Goal: Check status: Check status

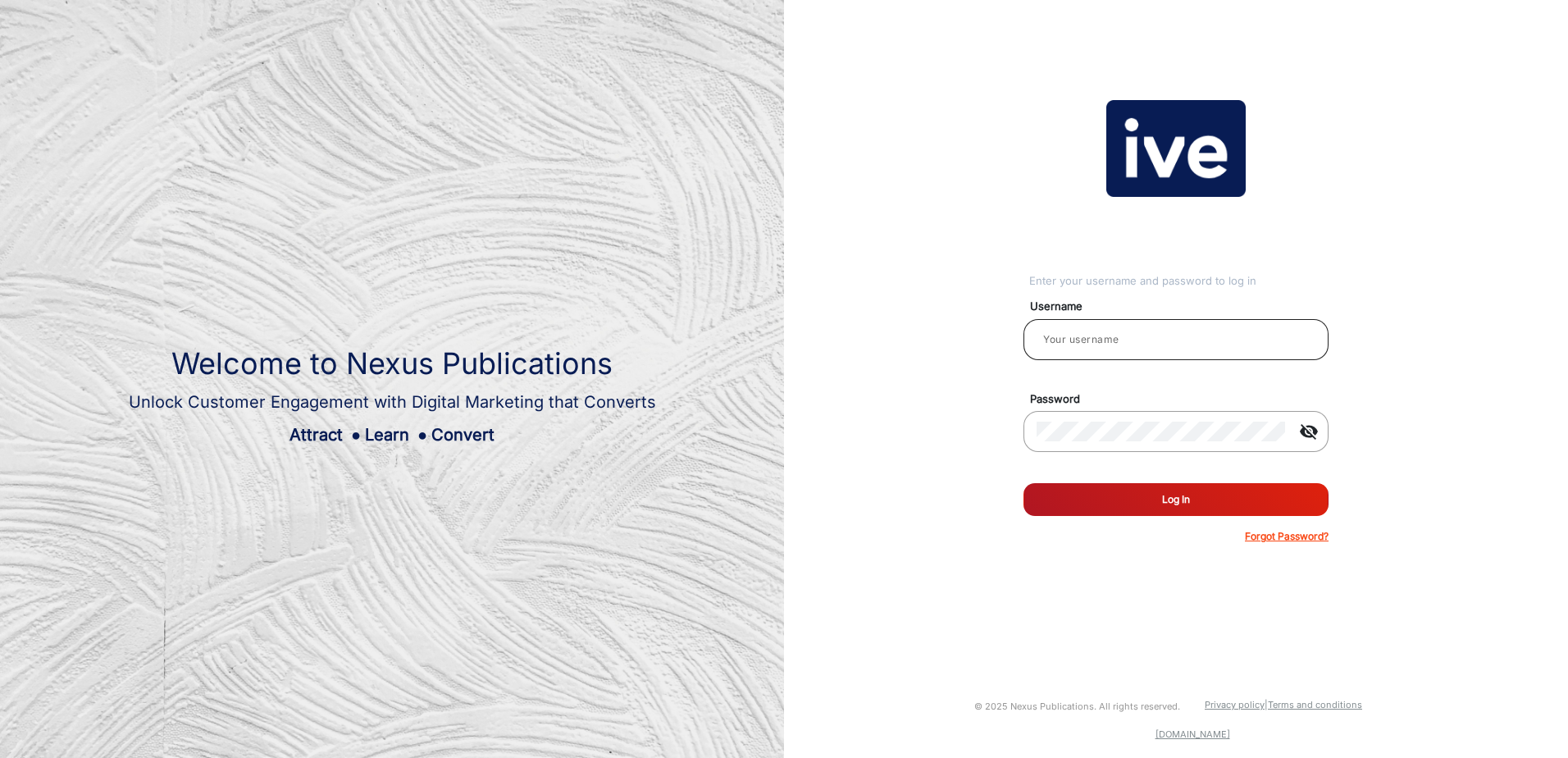
click at [1063, 325] on div at bounding box center [1176, 340] width 279 height 46
click at [1066, 334] on input "email" at bounding box center [1176, 340] width 279 height 20
type input "[PERSON_NAME]"
click at [1024, 483] on button "Log In" at bounding box center [1176, 499] width 305 height 33
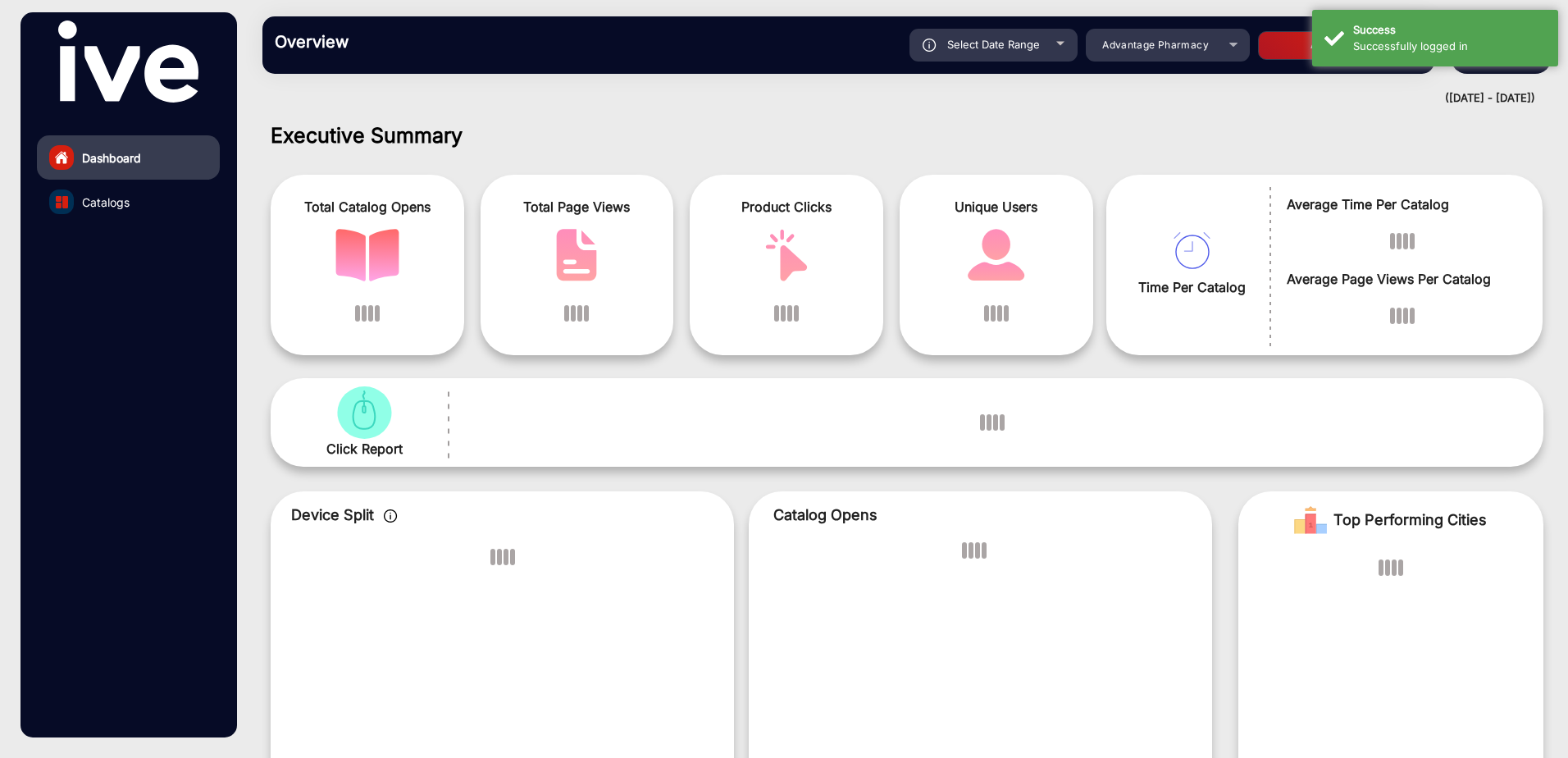
scroll to position [12, 0]
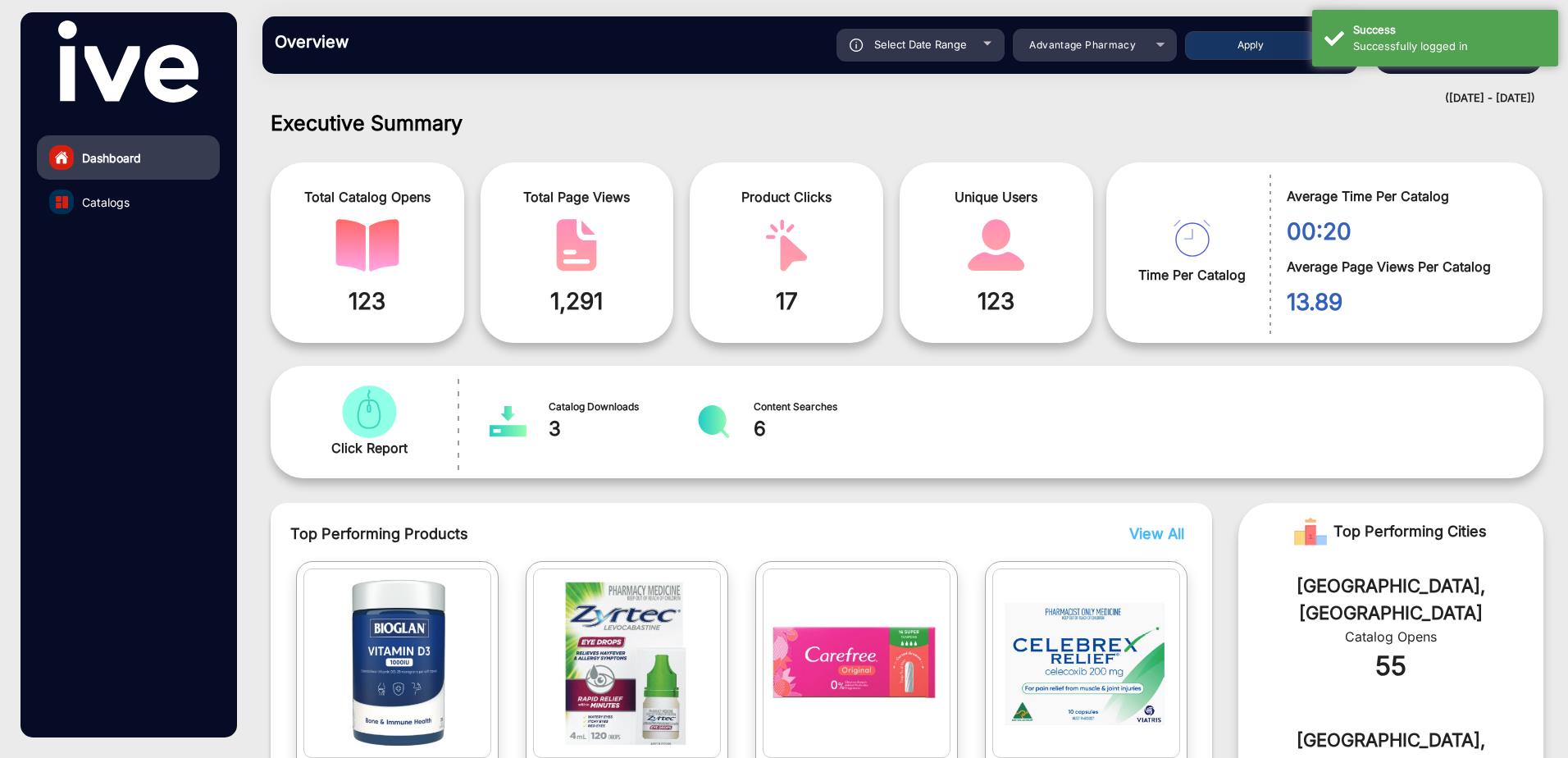
click at [984, 45] on div "Select Date Range [DATE] [DATE] – [DATE] [DATE]" at bounding box center [921, 45] width 168 height 33
click at [984, 45] on div at bounding box center [988, 44] width 8 height 4
click at [934, 43] on span "Select Date Range" at bounding box center [920, 44] width 93 height 13
type input "[DATE]"
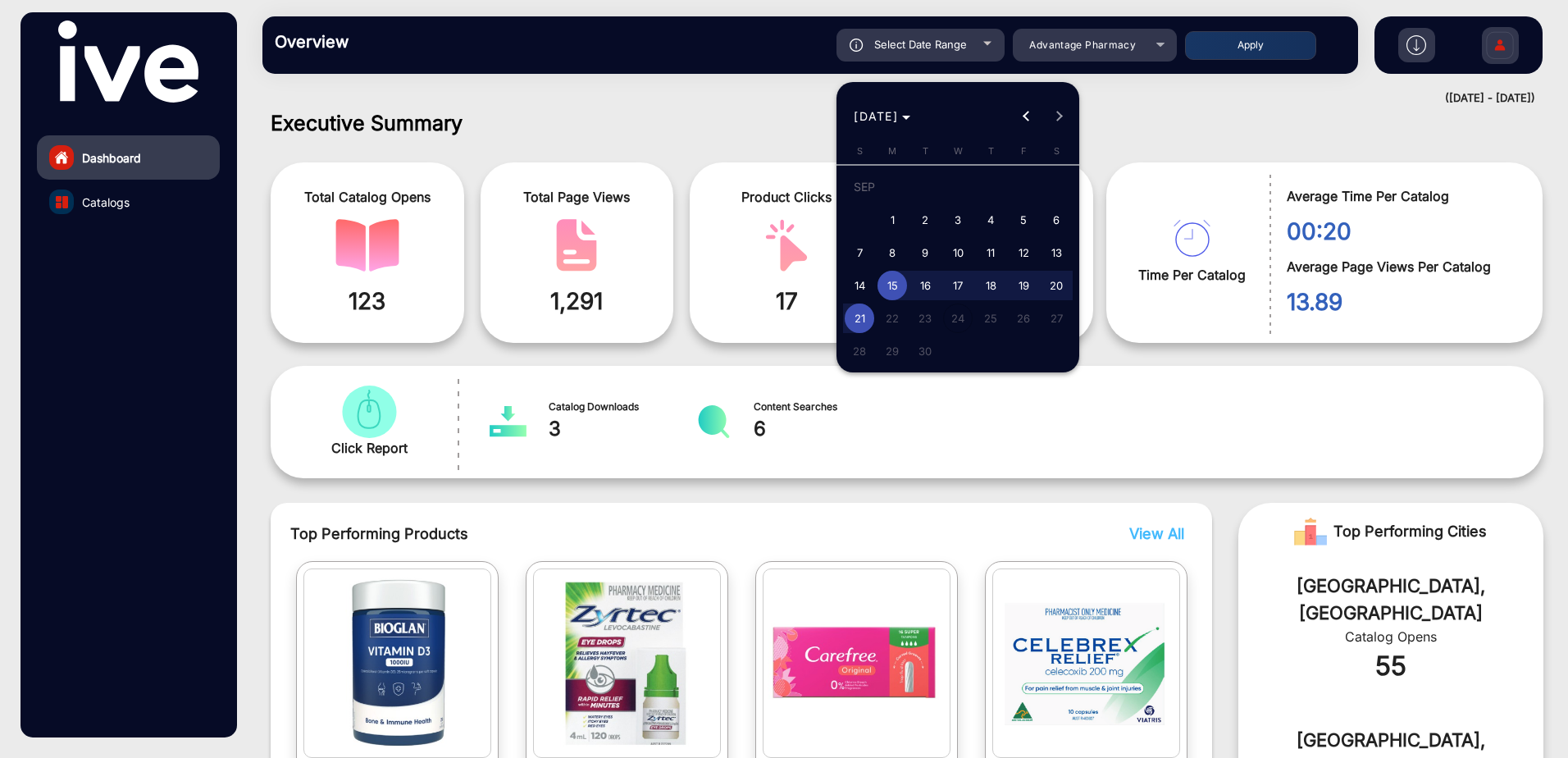
click at [986, 276] on span "18" at bounding box center [991, 286] width 30 height 30
type input "[DATE]"
click at [861, 316] on span "21" at bounding box center [860, 319] width 30 height 30
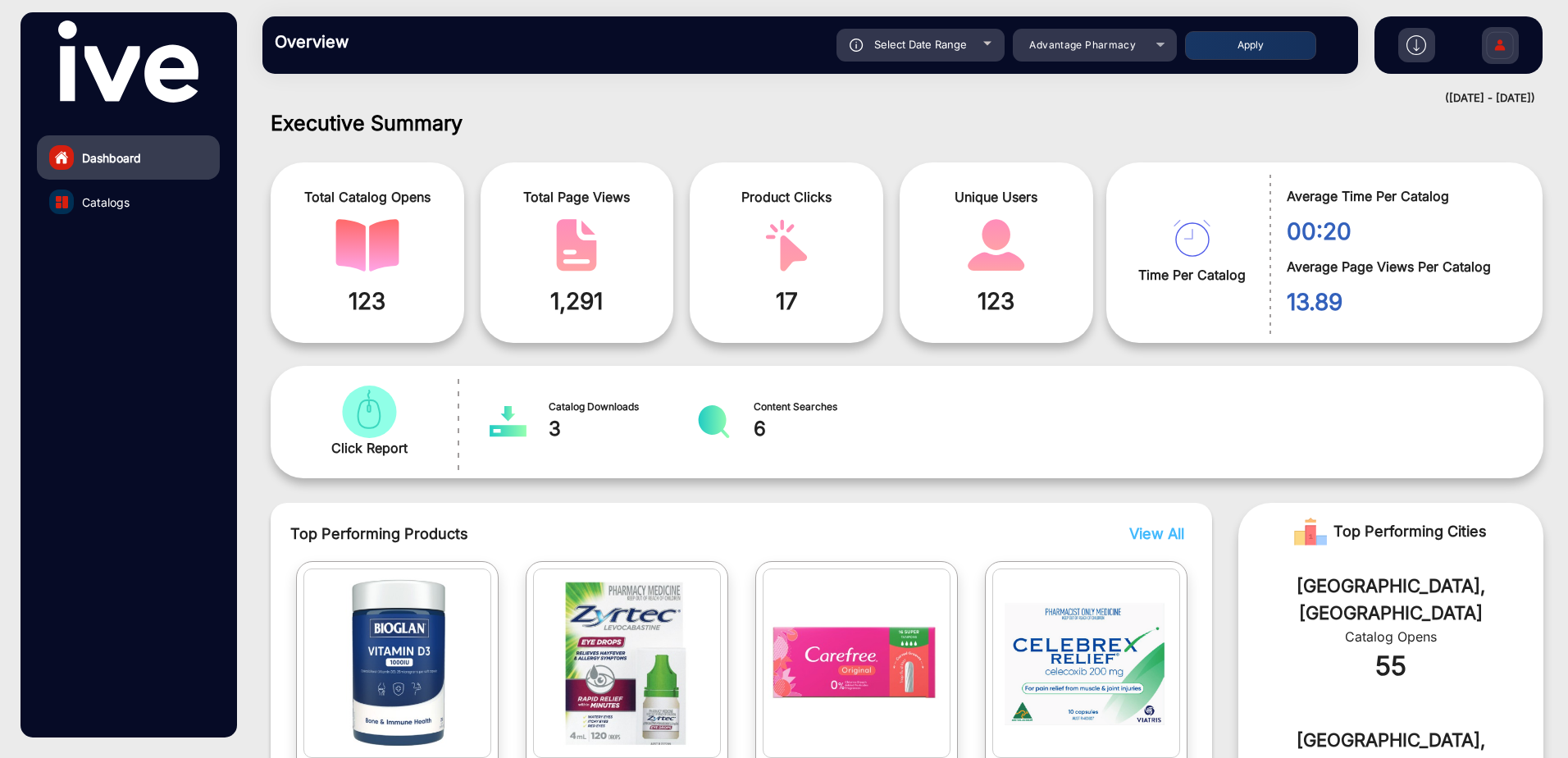
type input "[DATE]"
click at [1158, 39] on div "Advantage Pharmacy" at bounding box center [1095, 45] width 164 height 20
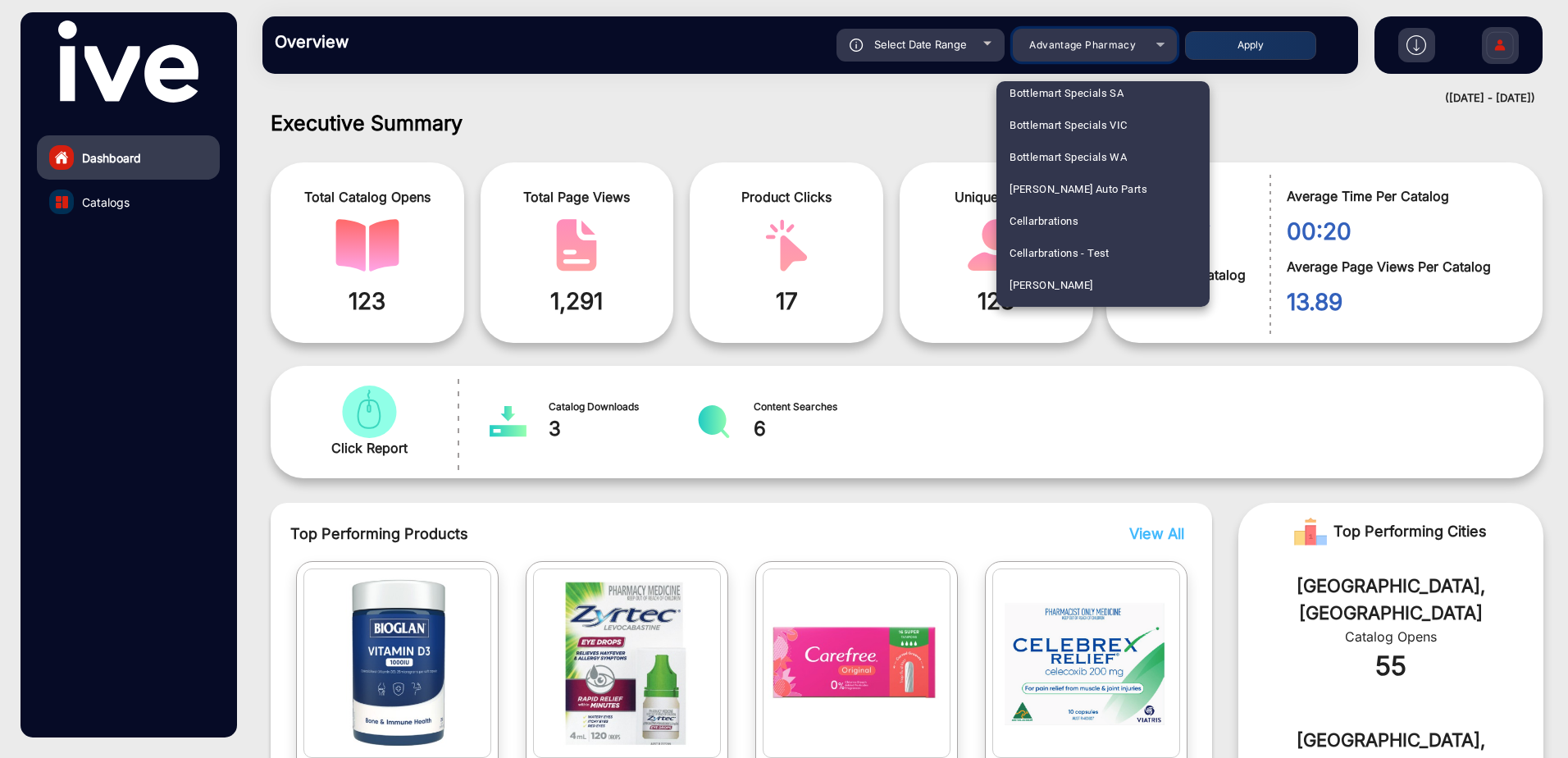
scroll to position [1559, 0]
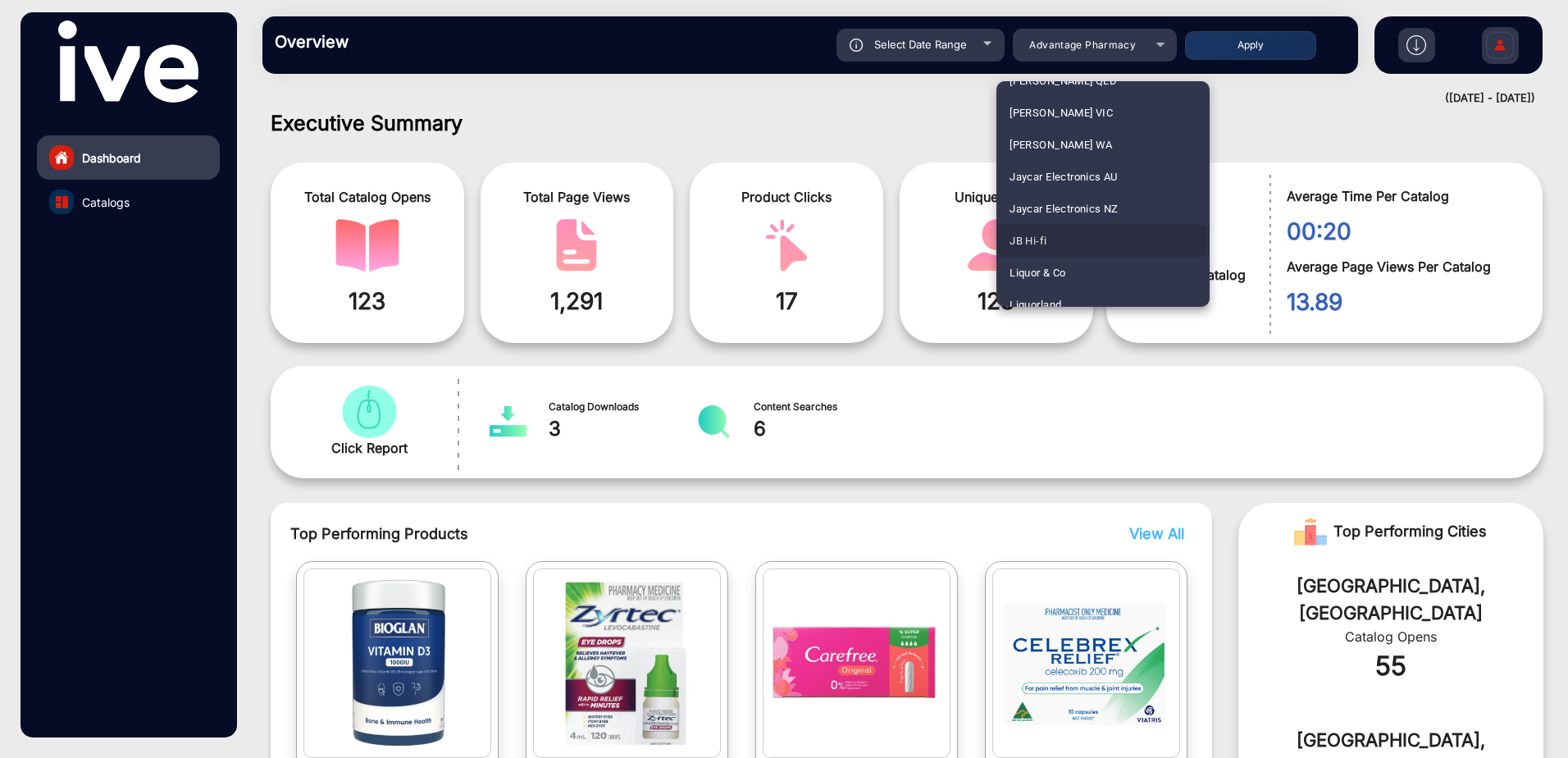
click at [1059, 236] on mat-option "JB Hi-fi" at bounding box center [1103, 241] width 213 height 32
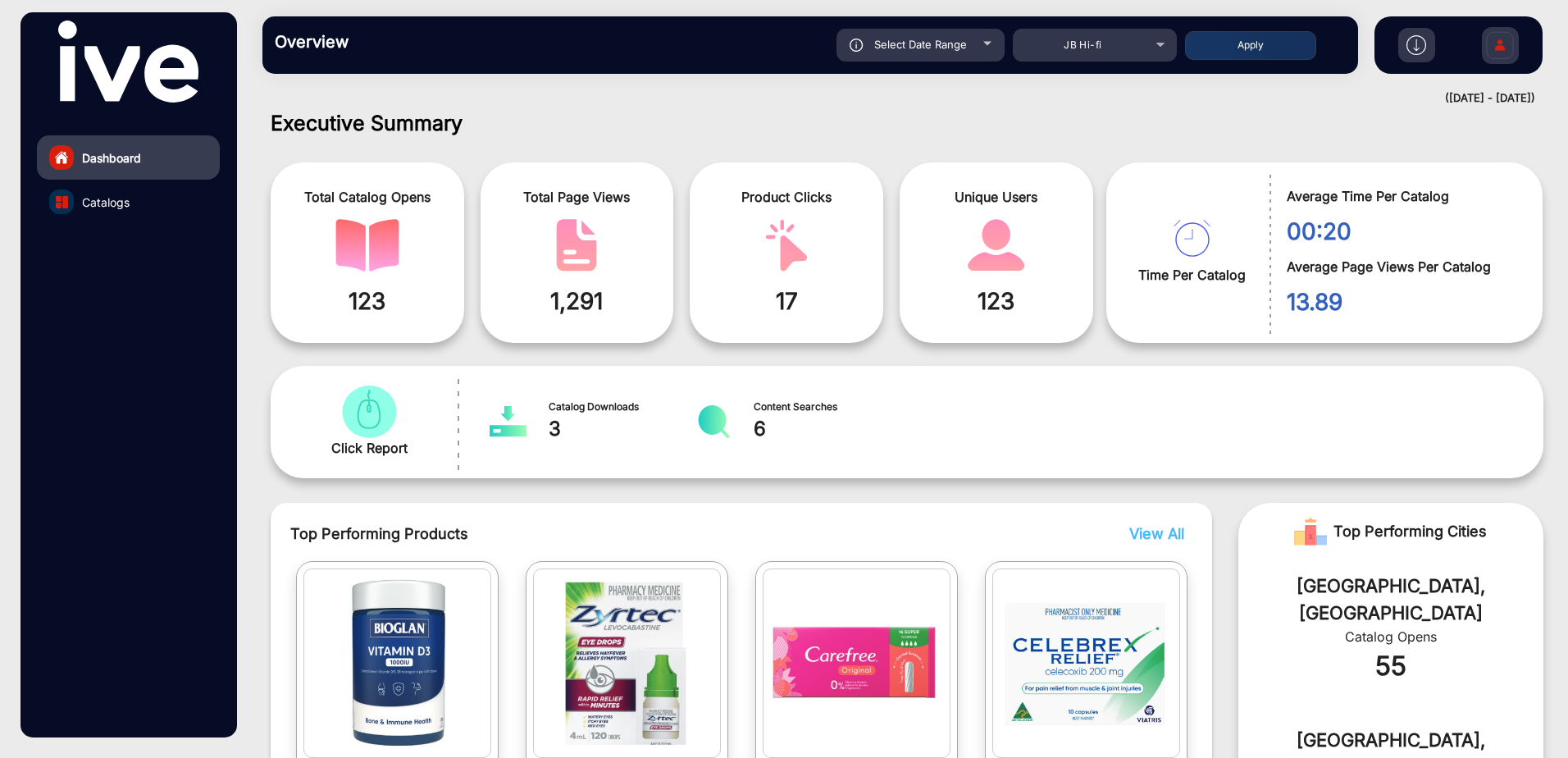
click at [1258, 40] on button "Apply" at bounding box center [1250, 45] width 131 height 29
type input "[DATE]"
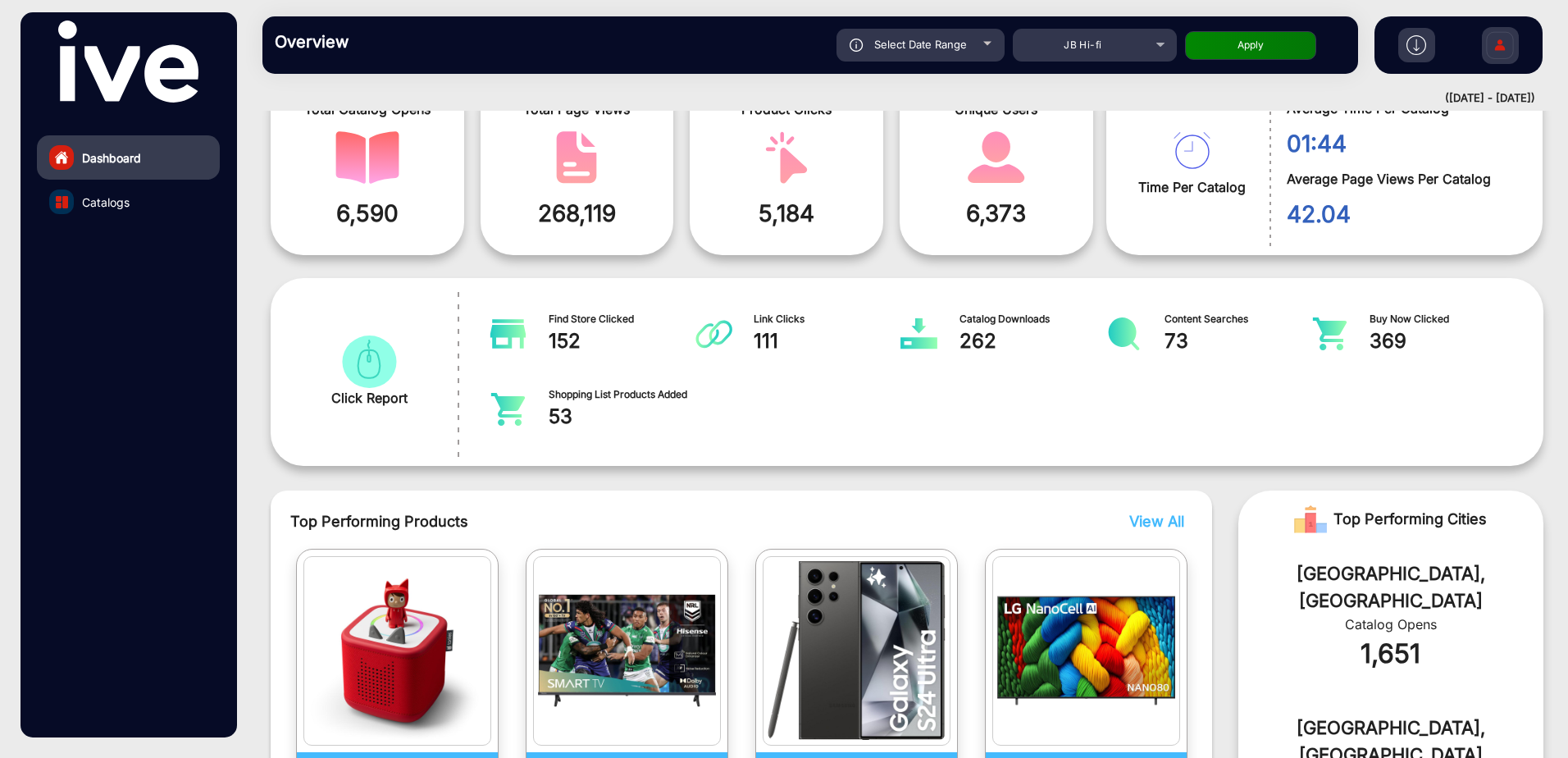
scroll to position [0, 0]
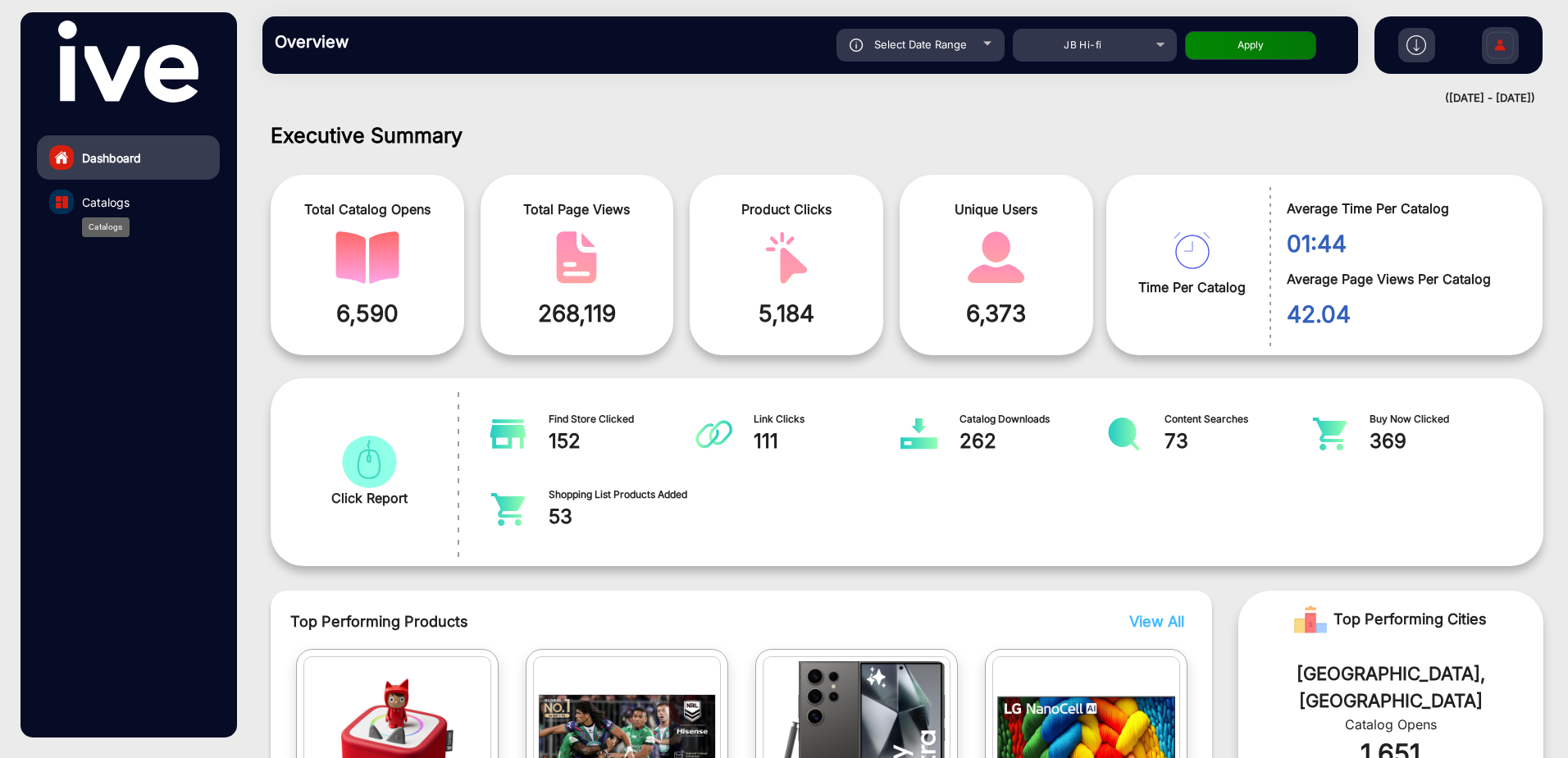
click at [103, 207] on span "Catalogs" at bounding box center [106, 202] width 48 height 17
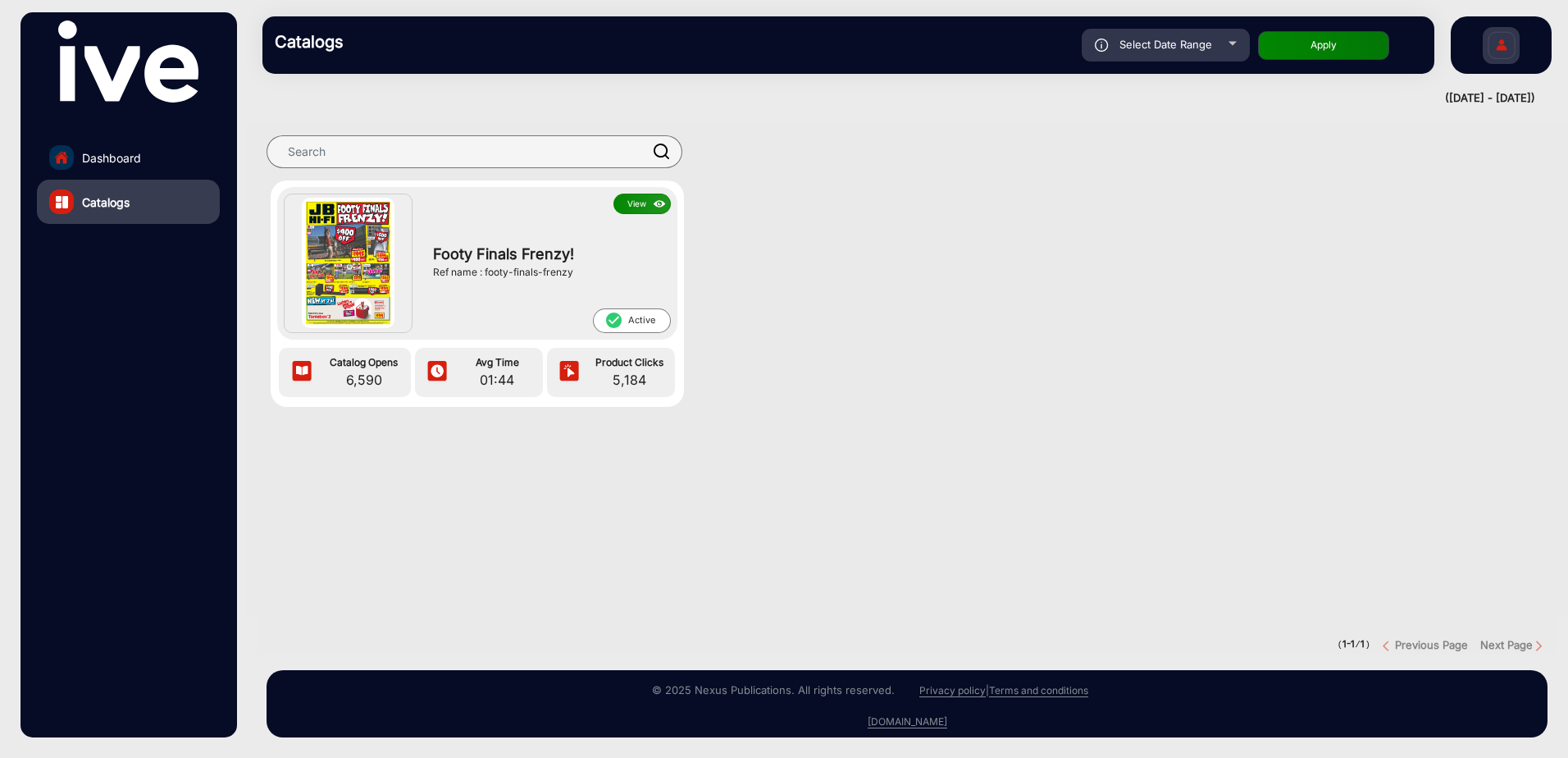
click at [639, 206] on button "View" at bounding box center [642, 204] width 57 height 21
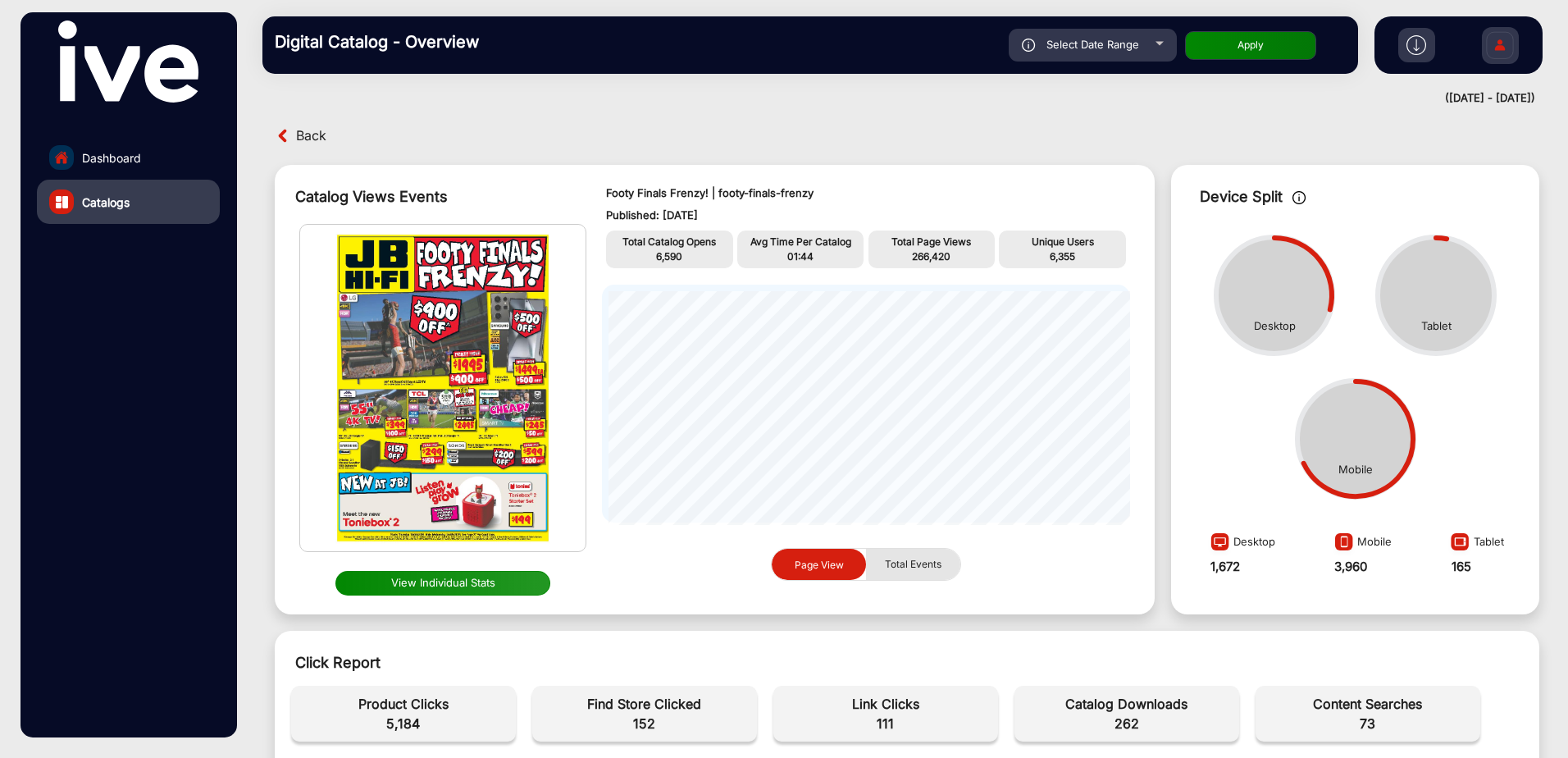
click at [902, 568] on span "Total Events" at bounding box center [913, 564] width 76 height 31
click at [831, 566] on span "Page View" at bounding box center [819, 564] width 49 height 12
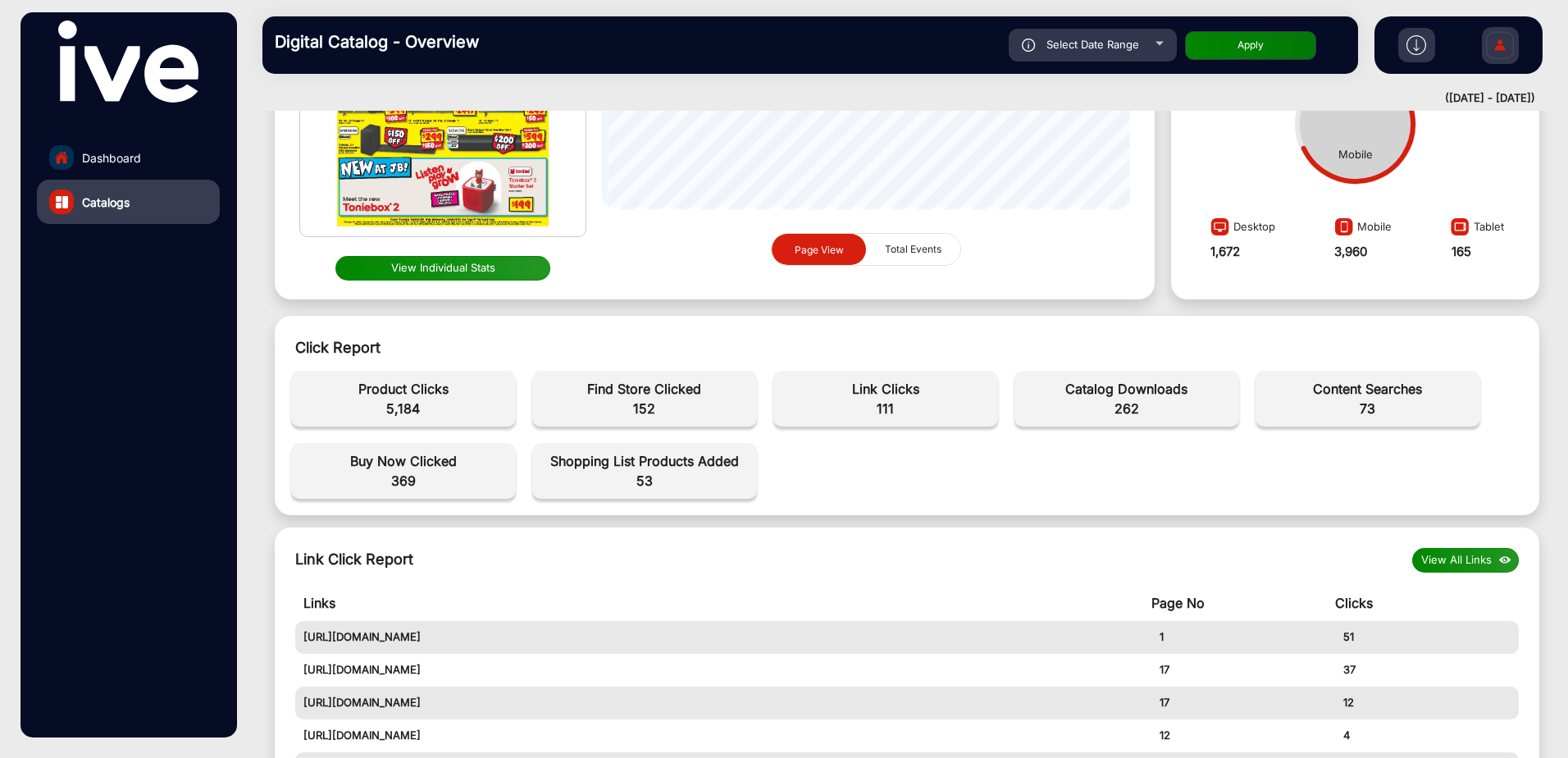
scroll to position [80, 0]
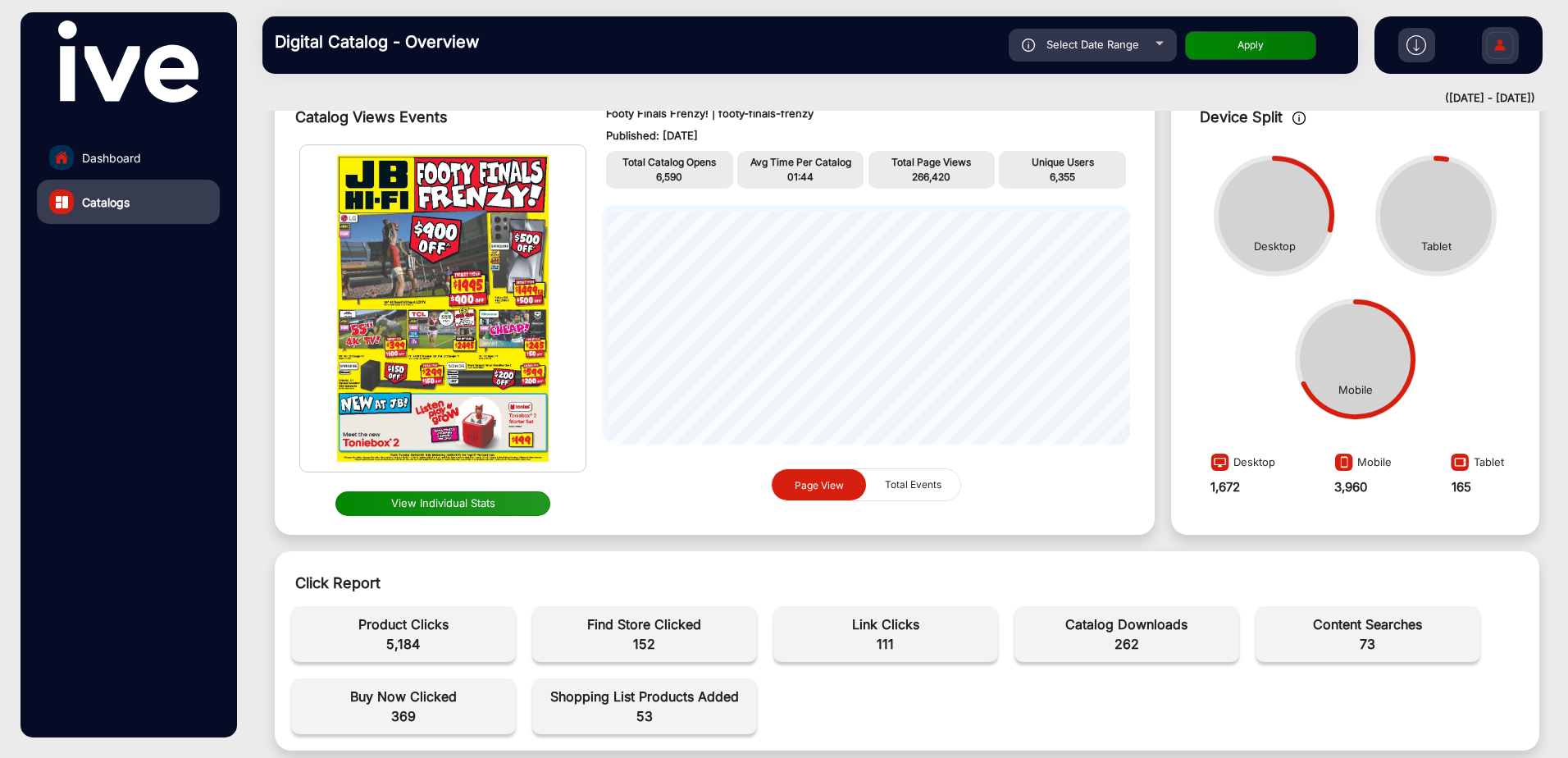
click at [441, 499] on button "View Individual Stats" at bounding box center [444, 503] width 216 height 25
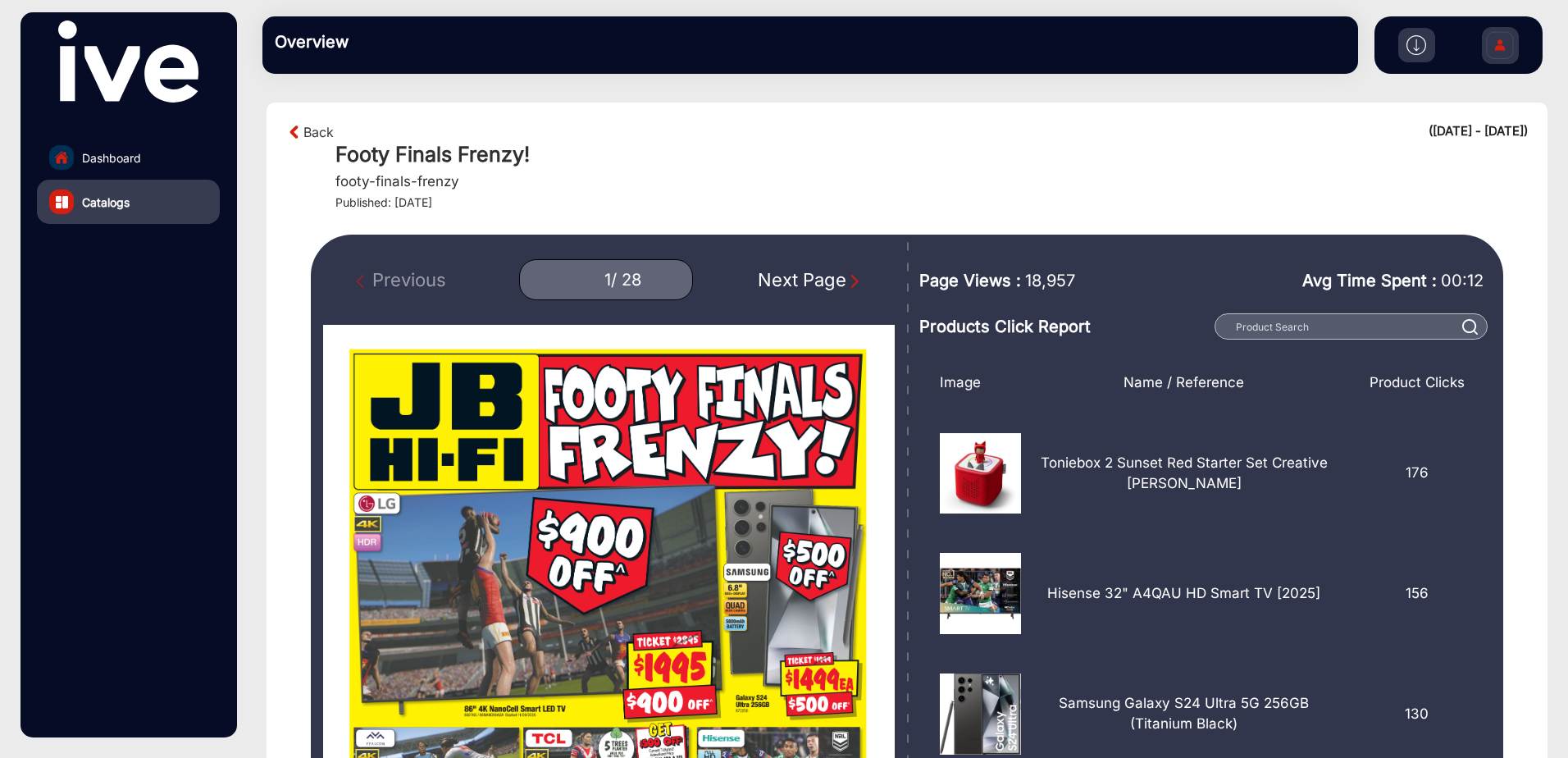
click at [847, 276] on img "Next Page" at bounding box center [855, 281] width 16 height 16
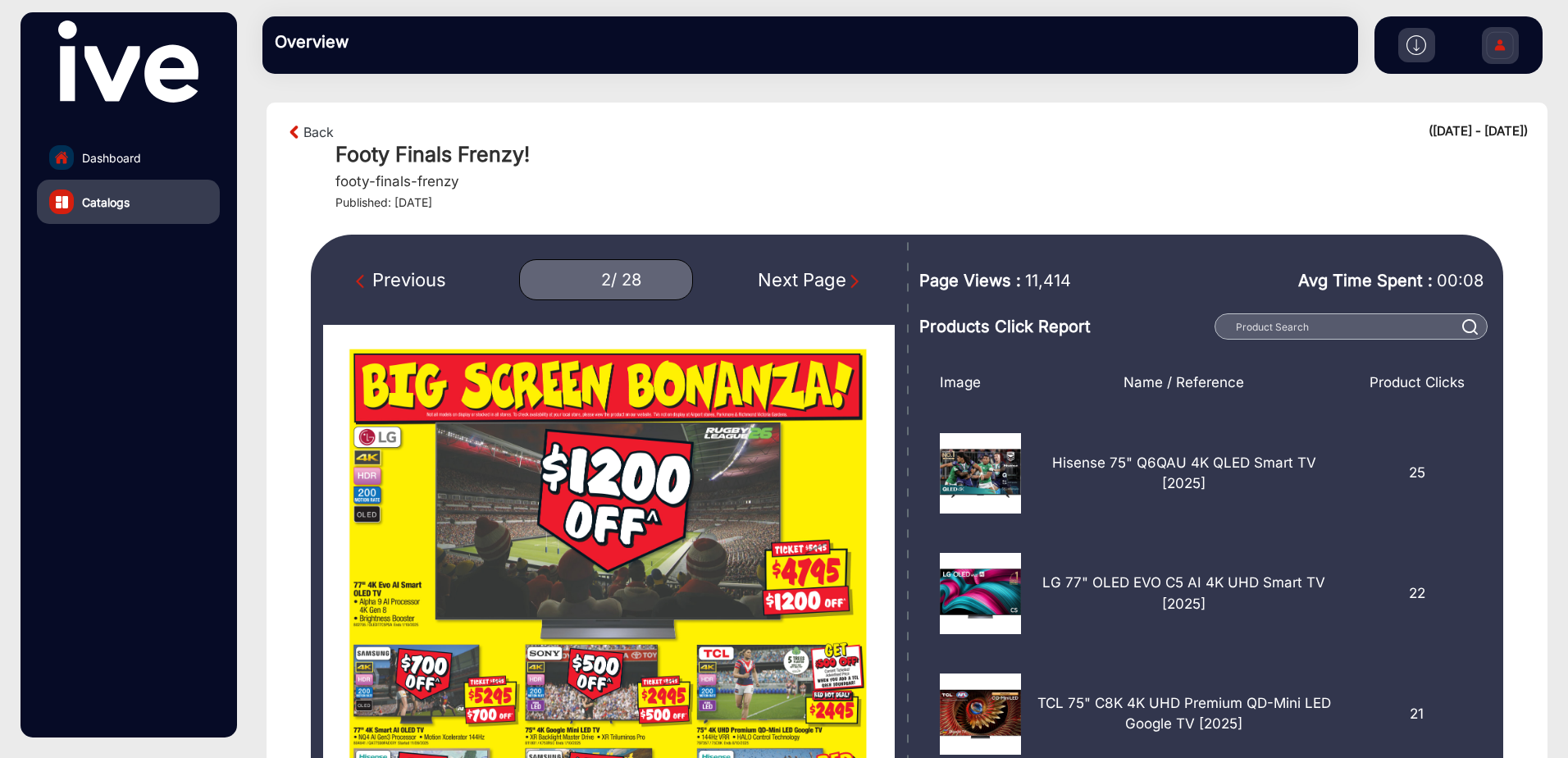
click at [847, 276] on img "Next Page" at bounding box center [855, 281] width 16 height 16
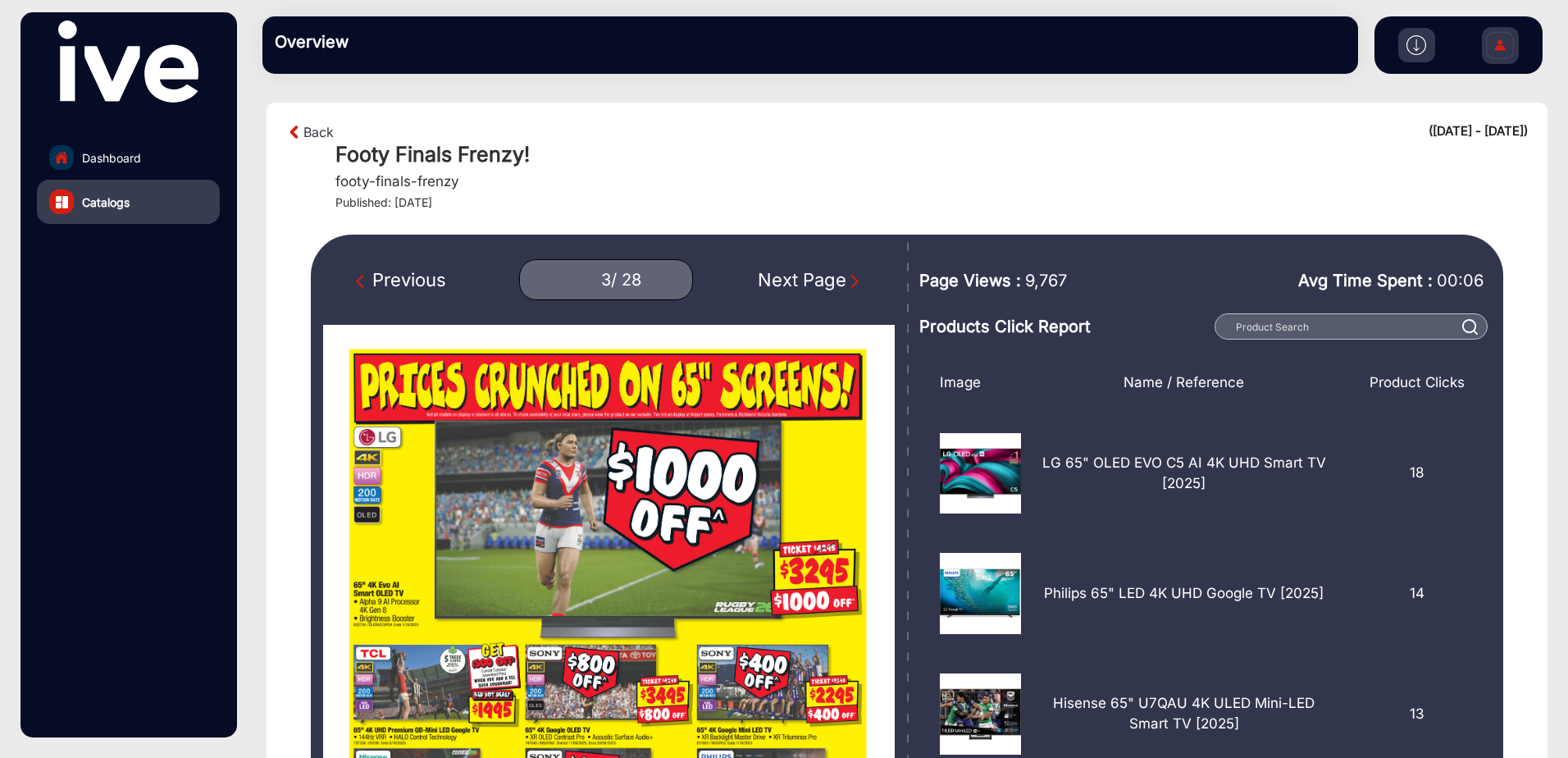
click at [847, 276] on img "Next Page" at bounding box center [855, 281] width 16 height 16
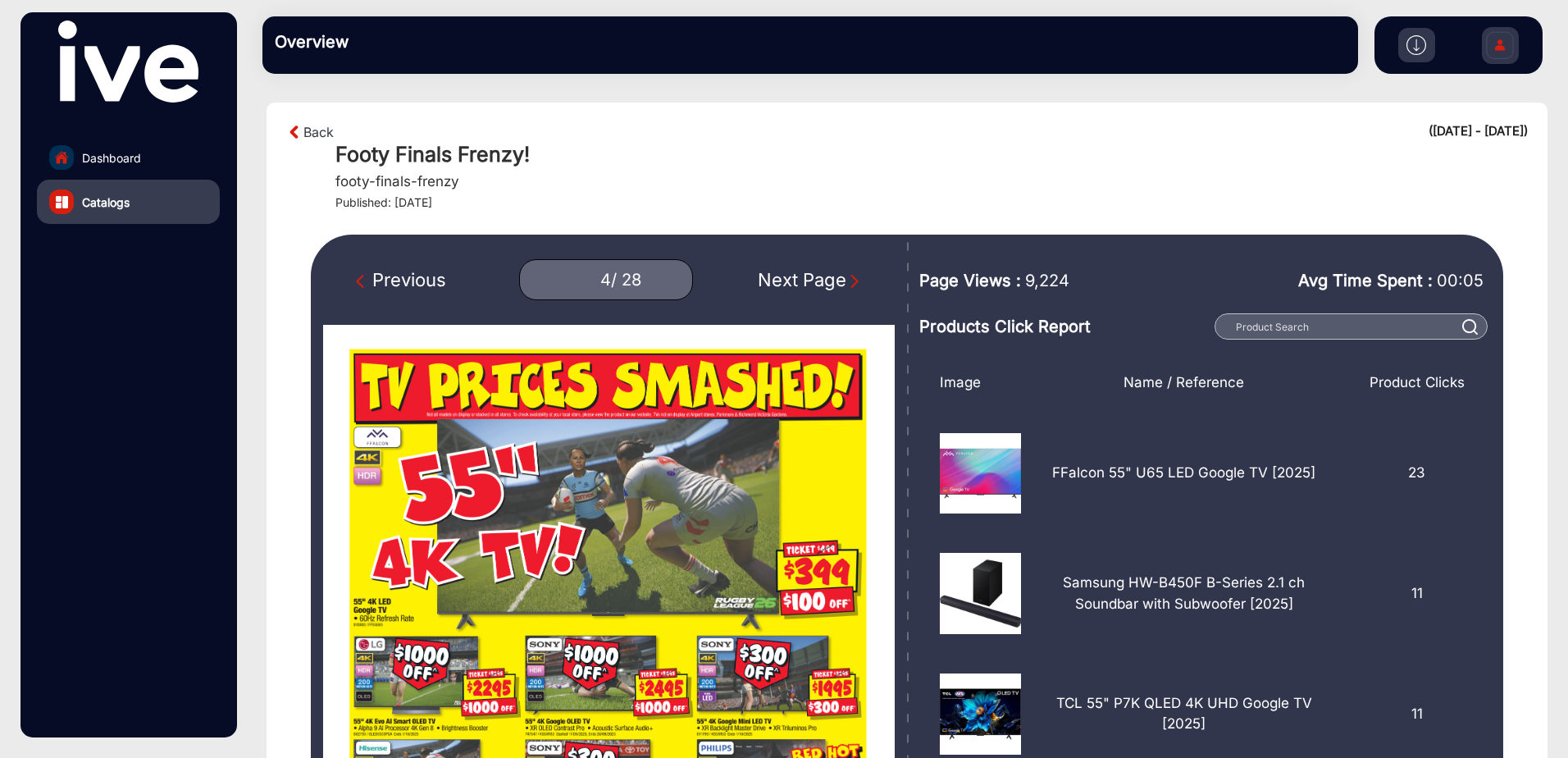
click at [847, 276] on img "Next Page" at bounding box center [855, 281] width 16 height 16
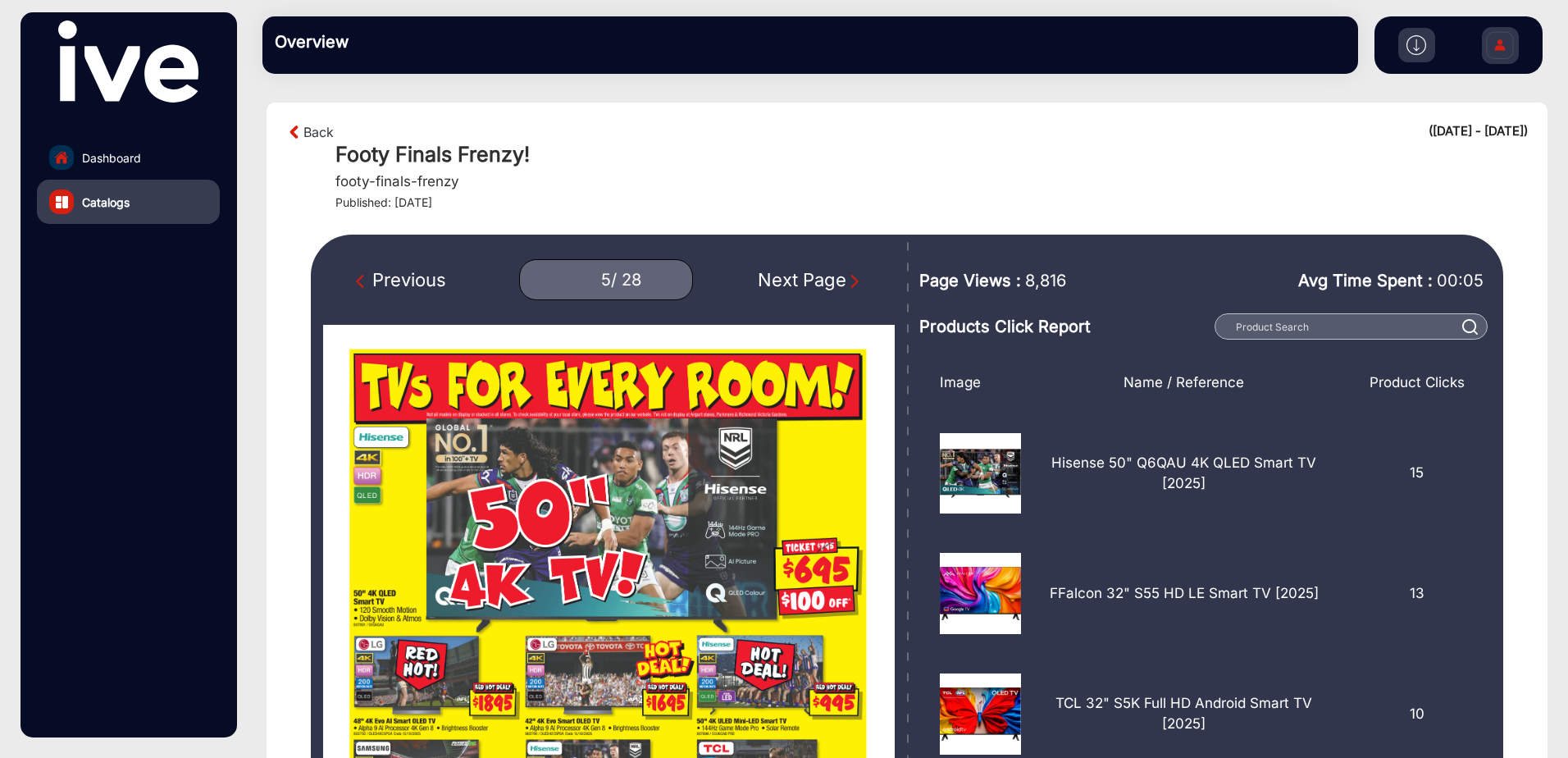
click at [847, 276] on img "Next Page" at bounding box center [855, 281] width 16 height 16
type input "6"
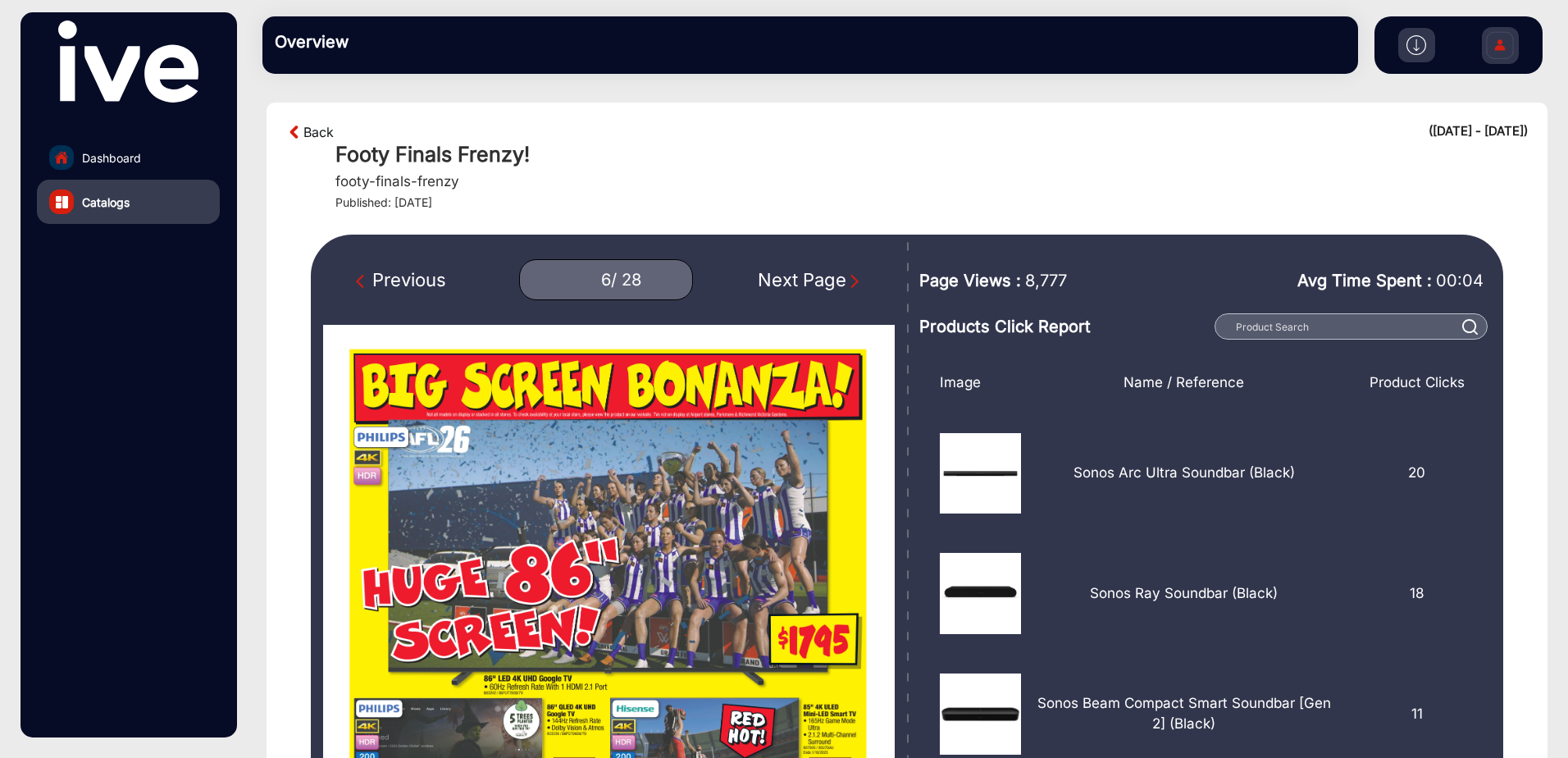
click at [325, 139] on link "Back" at bounding box center [319, 132] width 30 height 20
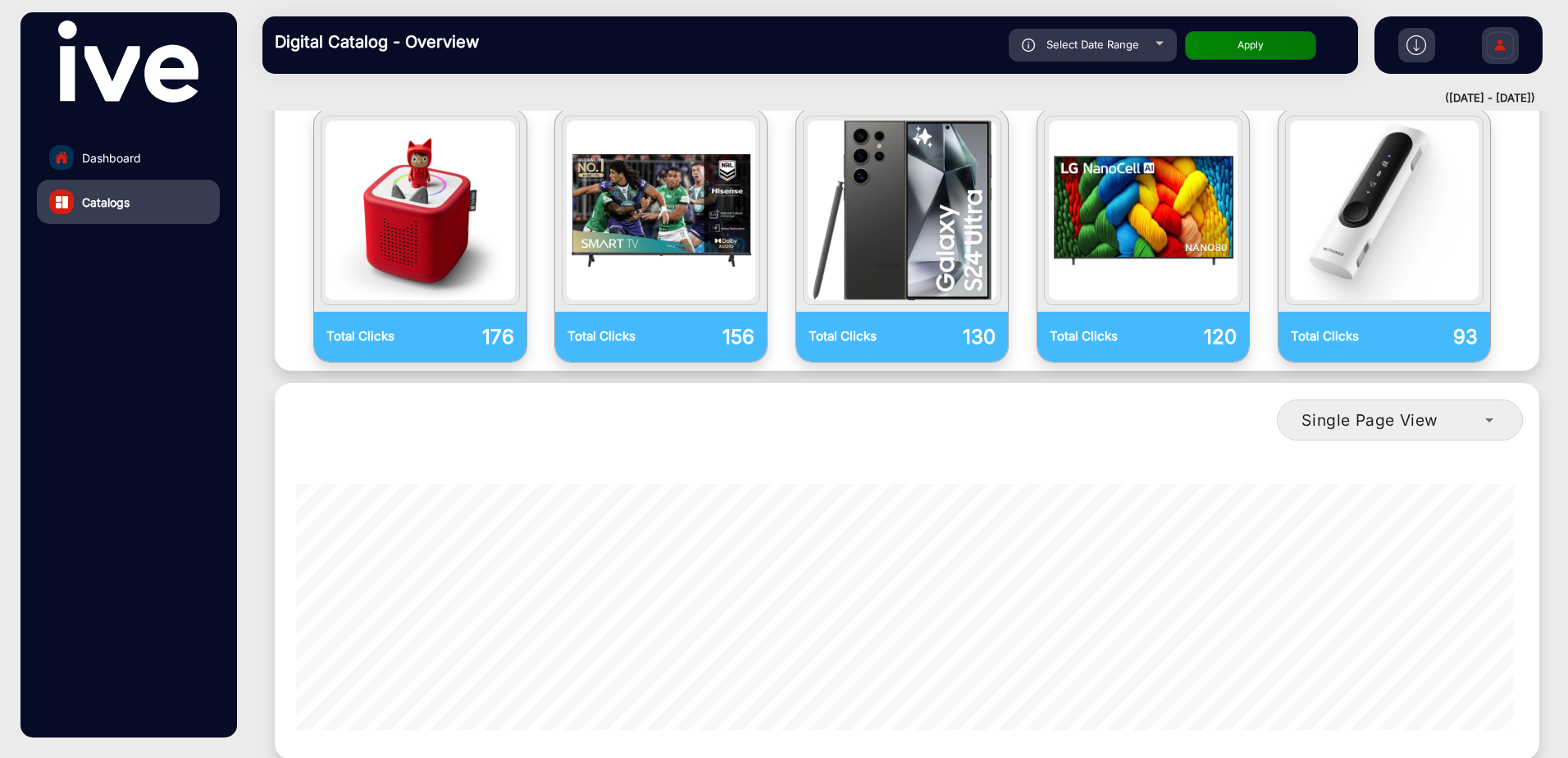
scroll to position [1147, 0]
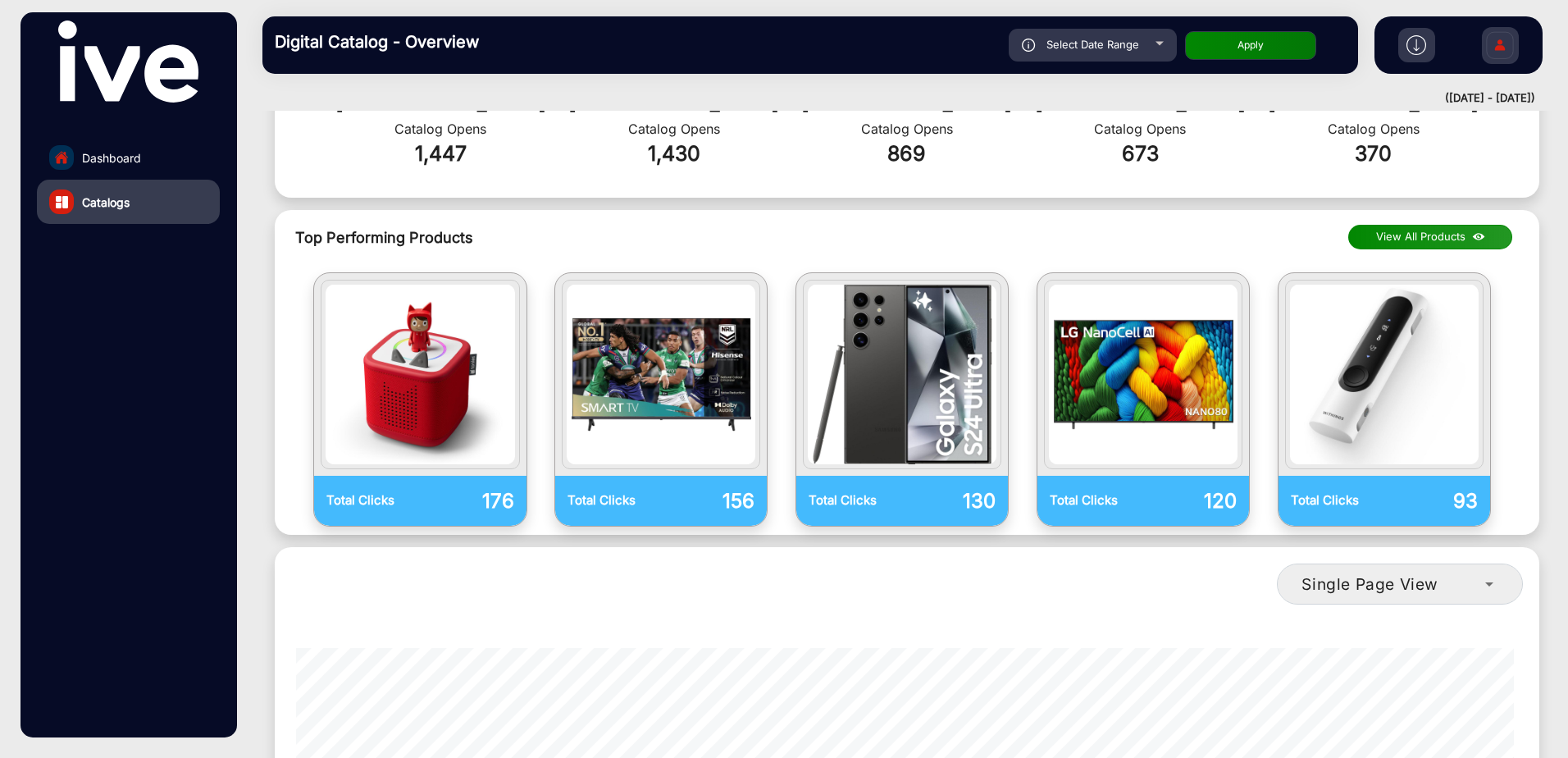
click at [1424, 225] on button "View All Products" at bounding box center [1431, 237] width 164 height 25
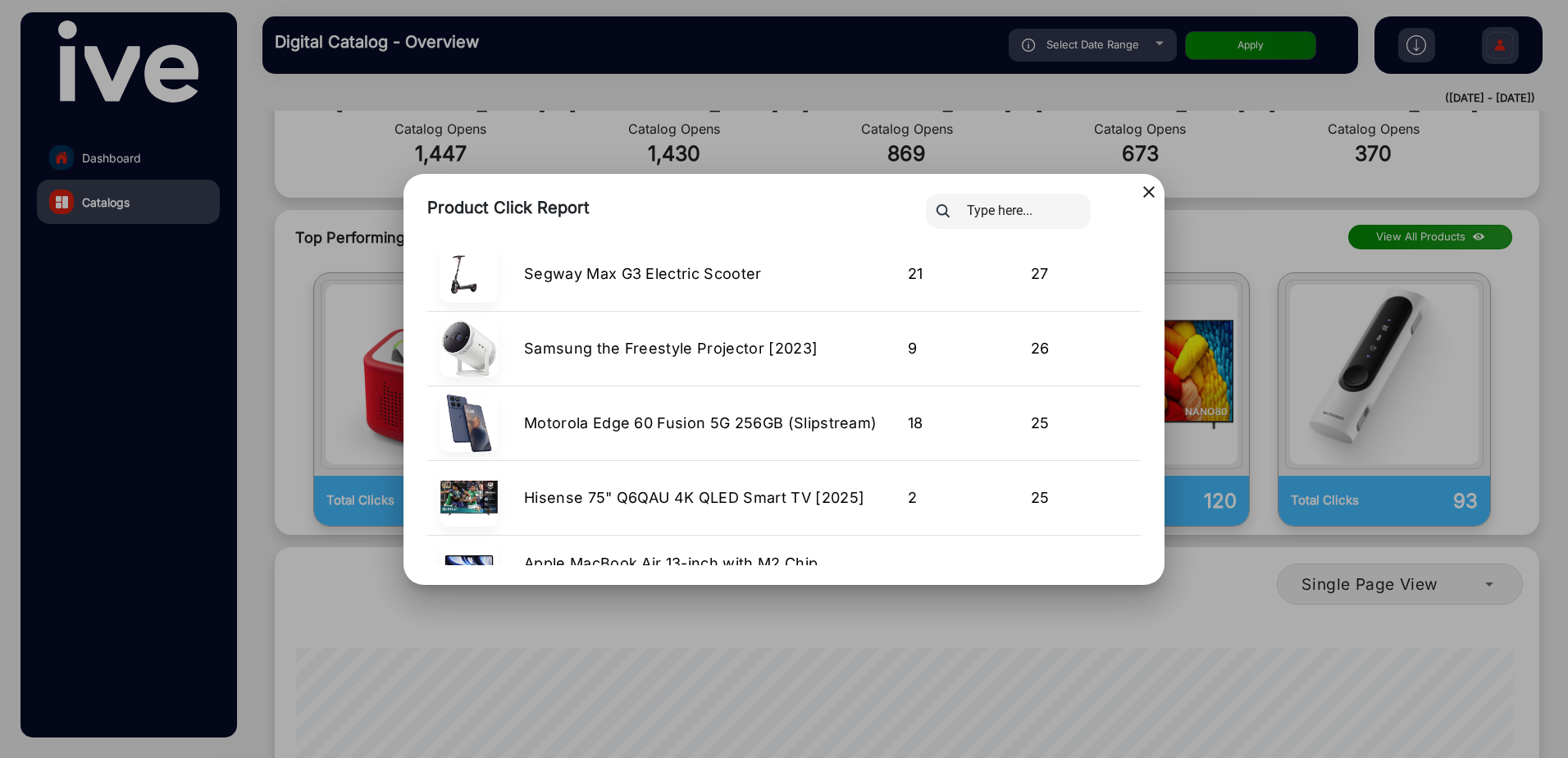
scroll to position [2465, 0]
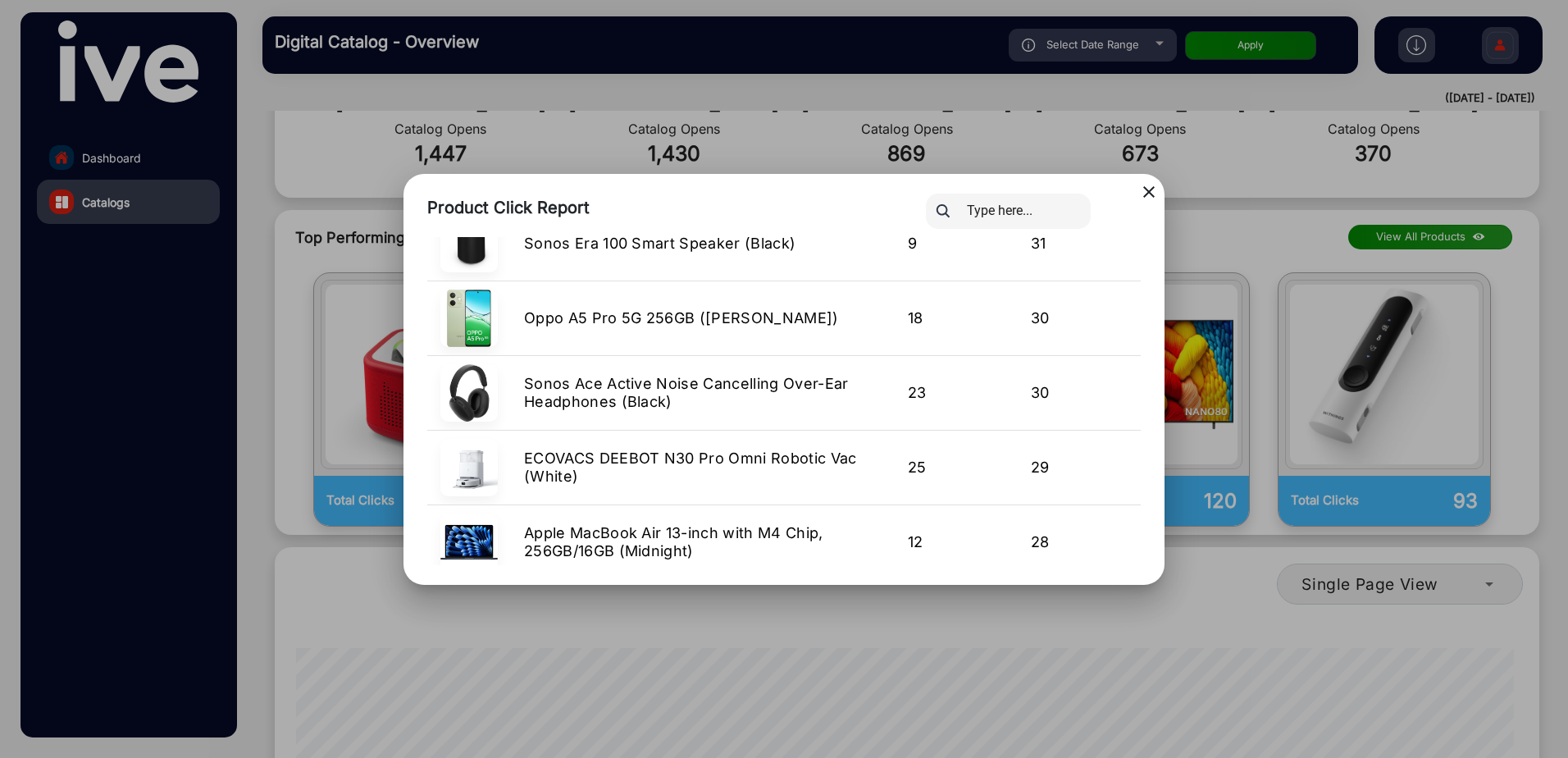
click at [1145, 190] on mat-icon "close" at bounding box center [1149, 192] width 20 height 20
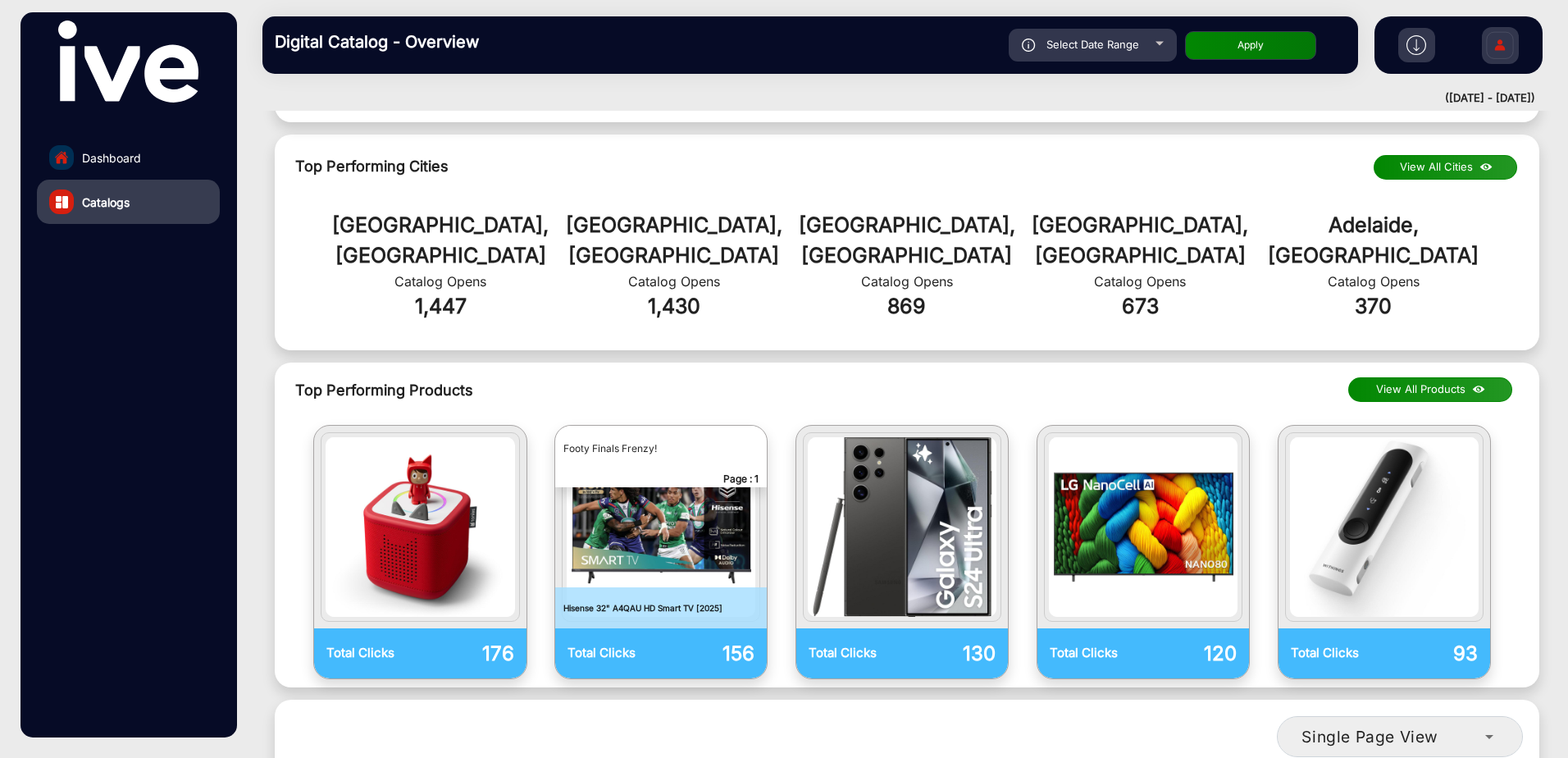
scroll to position [737, 0]
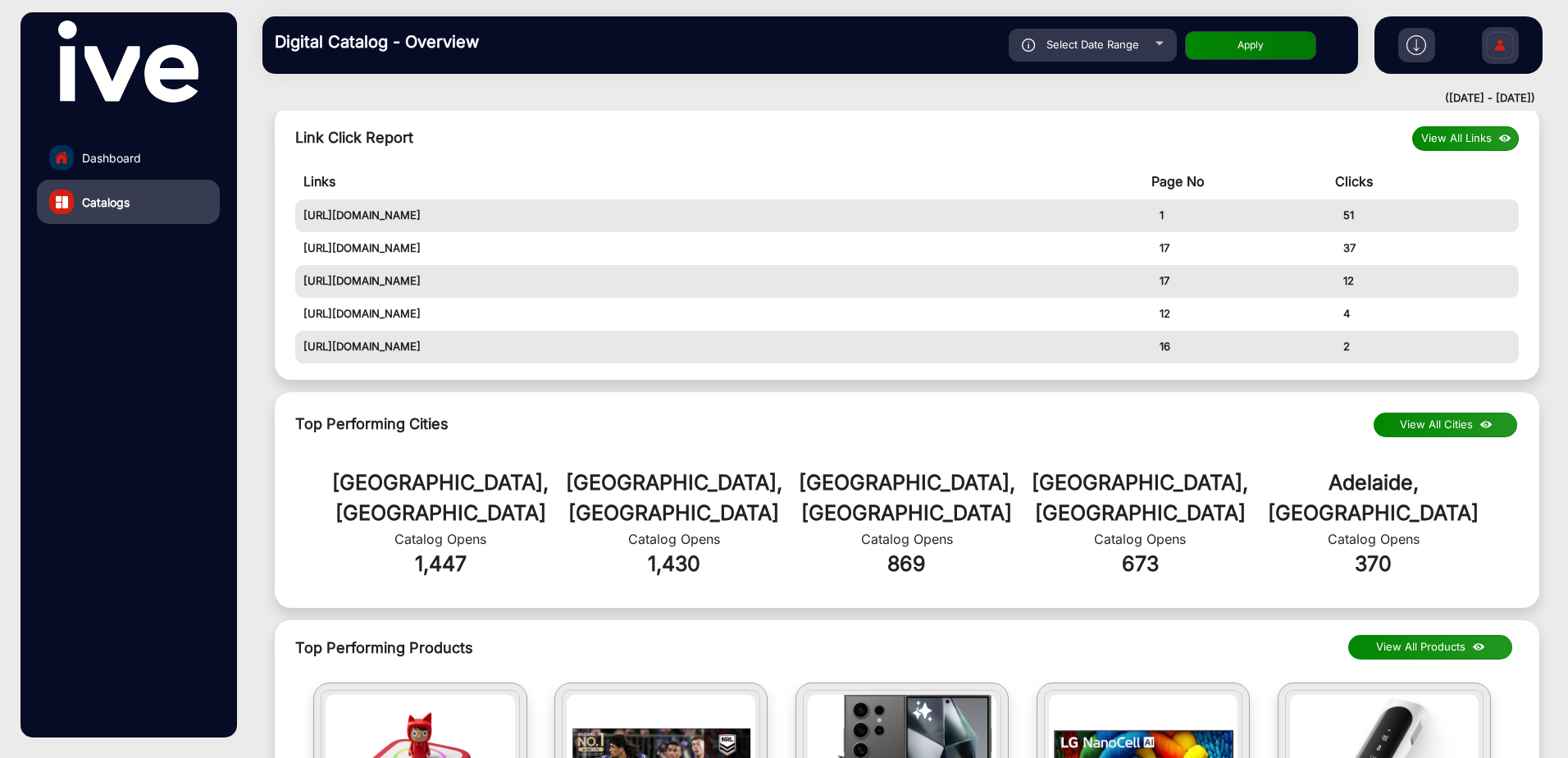
click at [1438, 130] on button "View All Links" at bounding box center [1466, 138] width 107 height 25
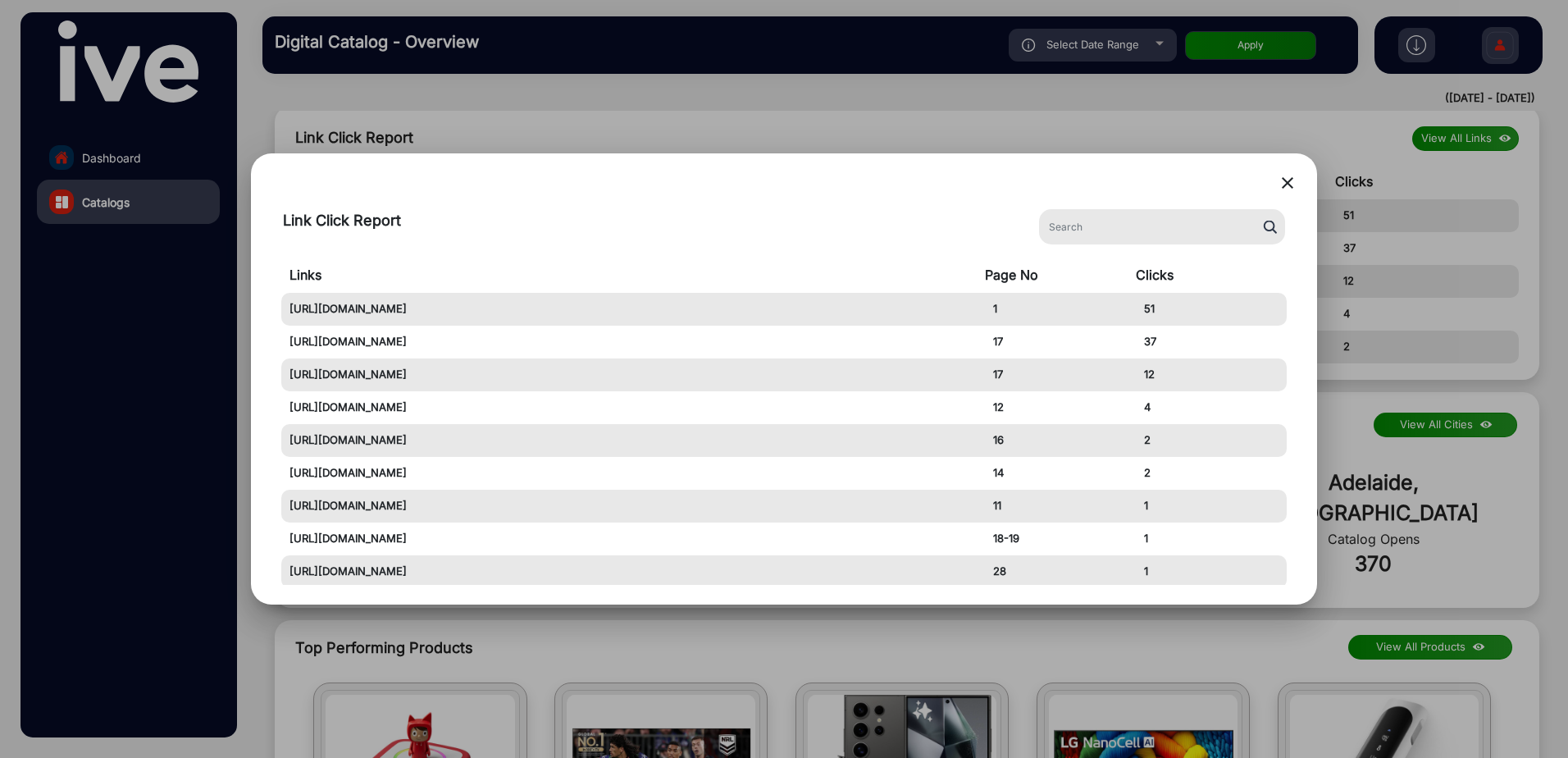
click at [1282, 177] on mat-icon "close" at bounding box center [1288, 183] width 20 height 20
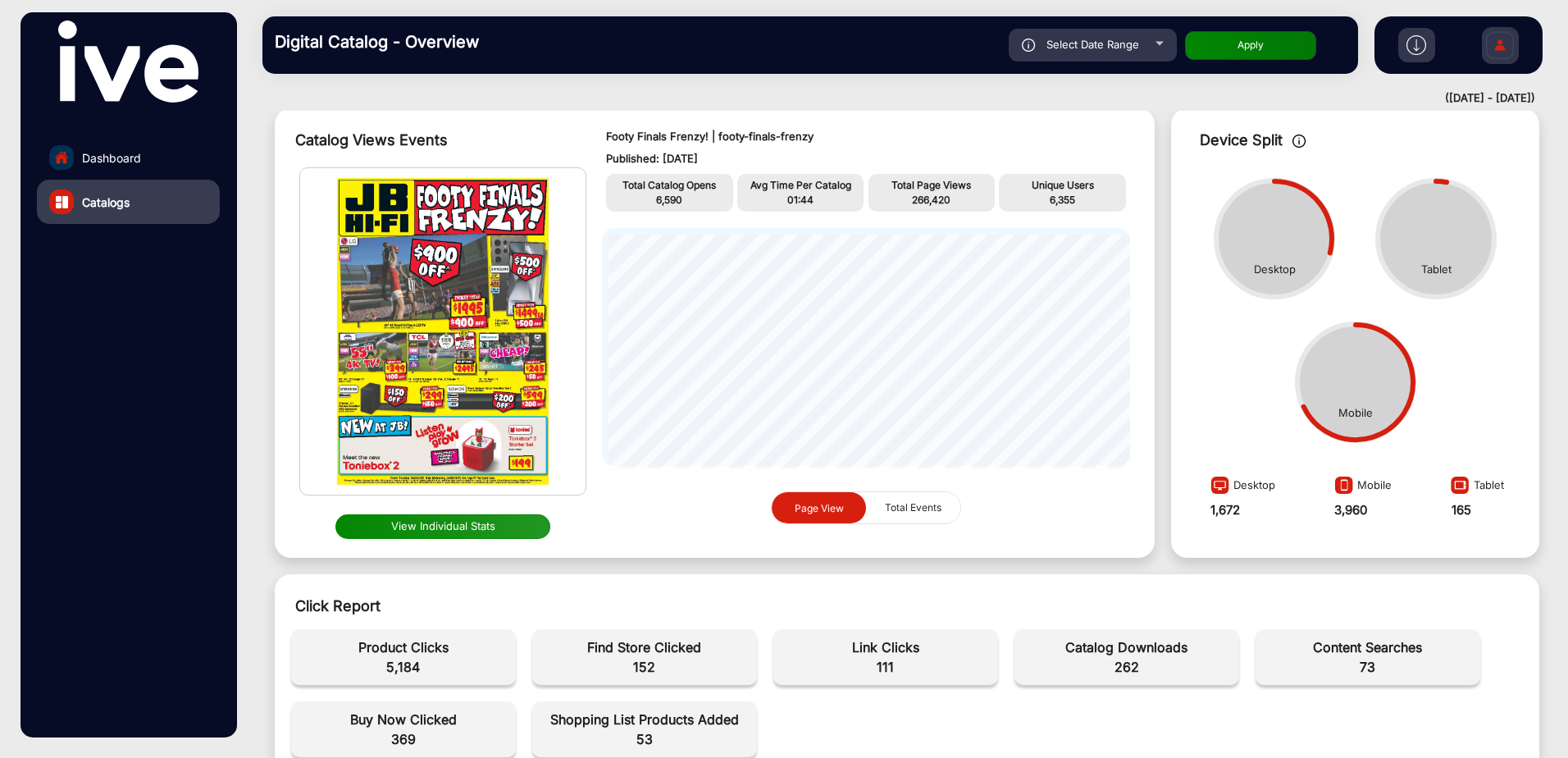
scroll to position [0, 0]
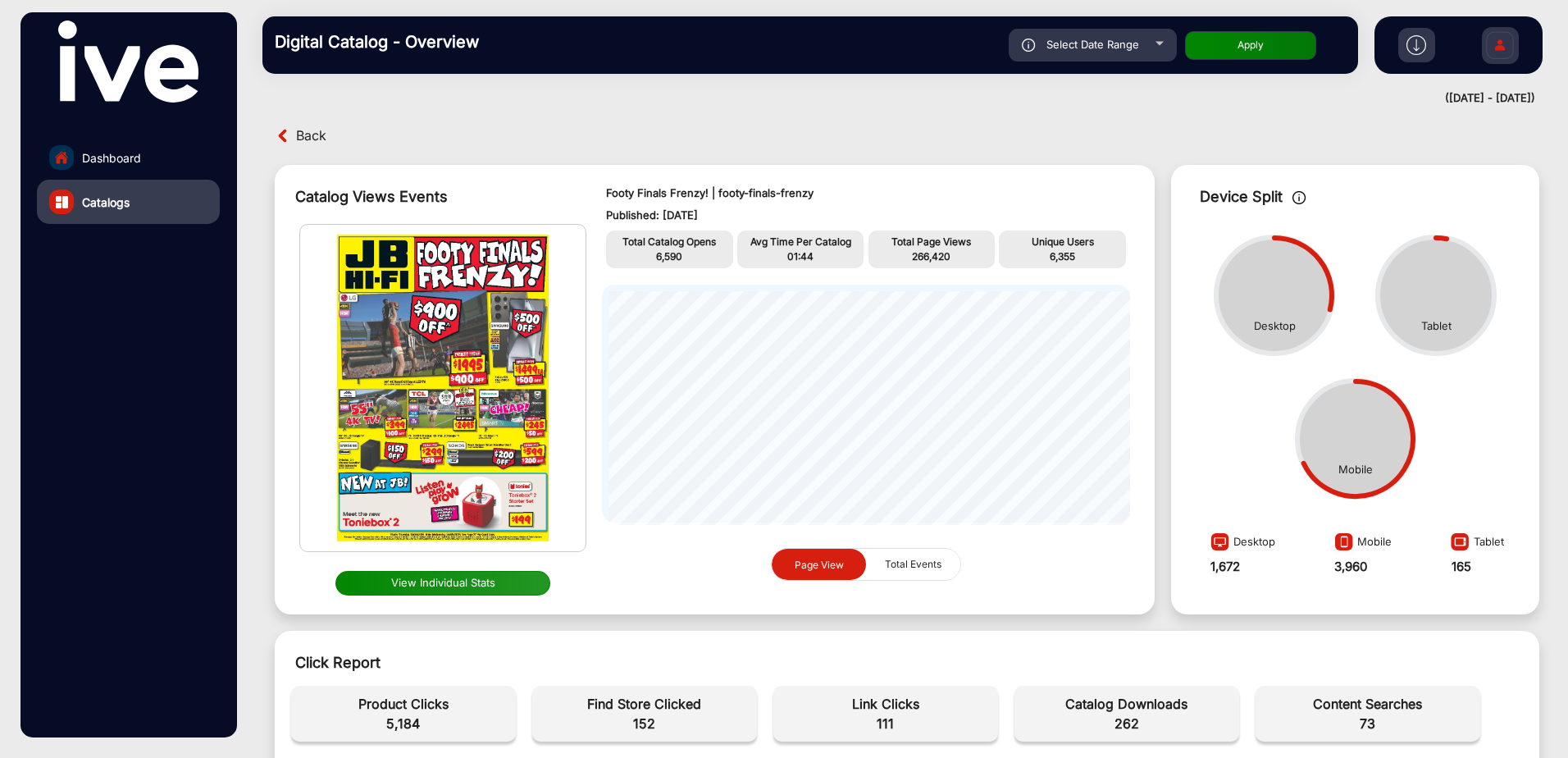
click at [454, 573] on button "View Individual Stats" at bounding box center [444, 583] width 216 height 25
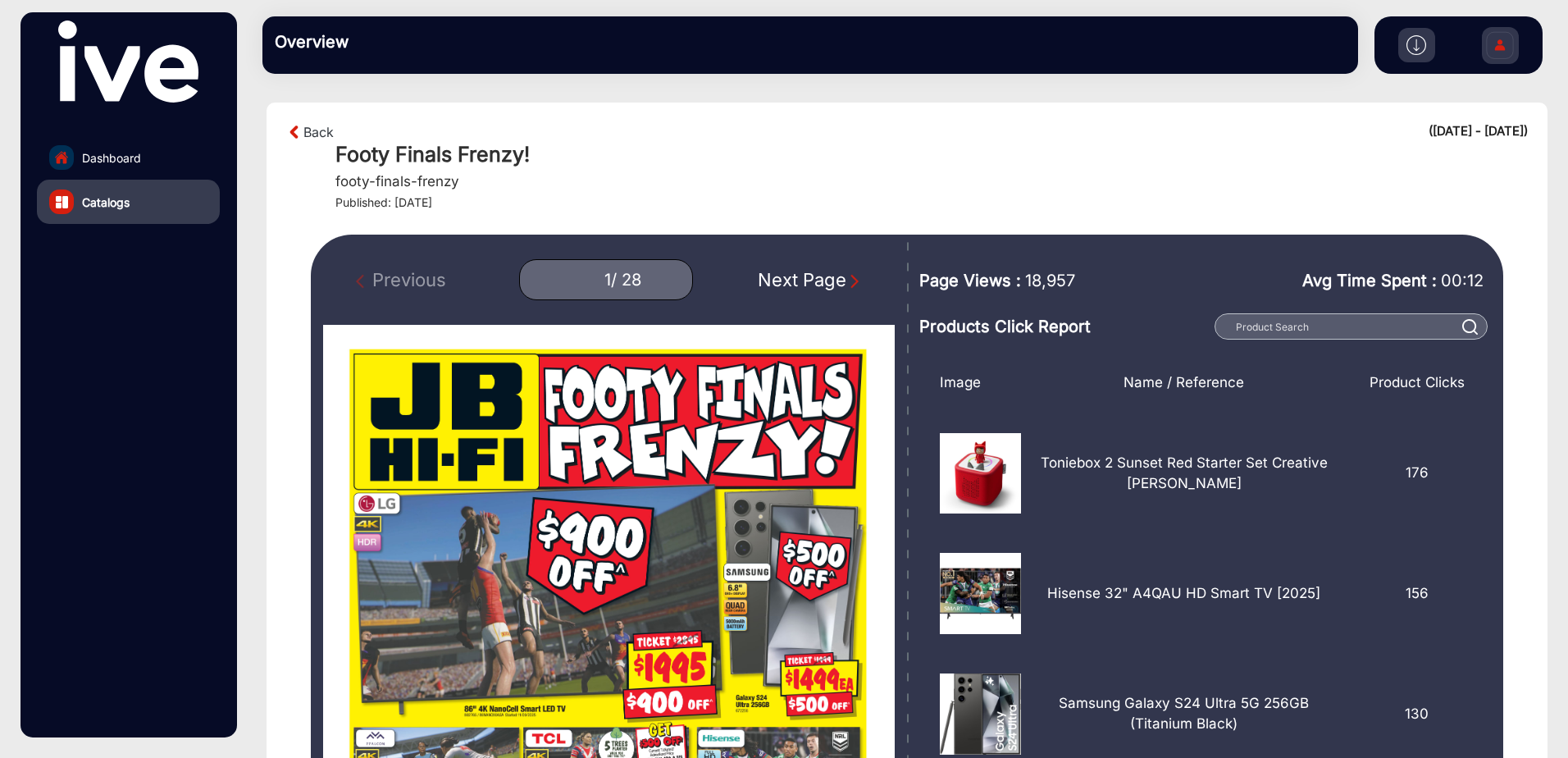
click at [296, 135] on img at bounding box center [294, 132] width 17 height 20
click at [319, 132] on link "Back" at bounding box center [319, 132] width 30 height 20
